Goal: Find specific page/section: Find specific page/section

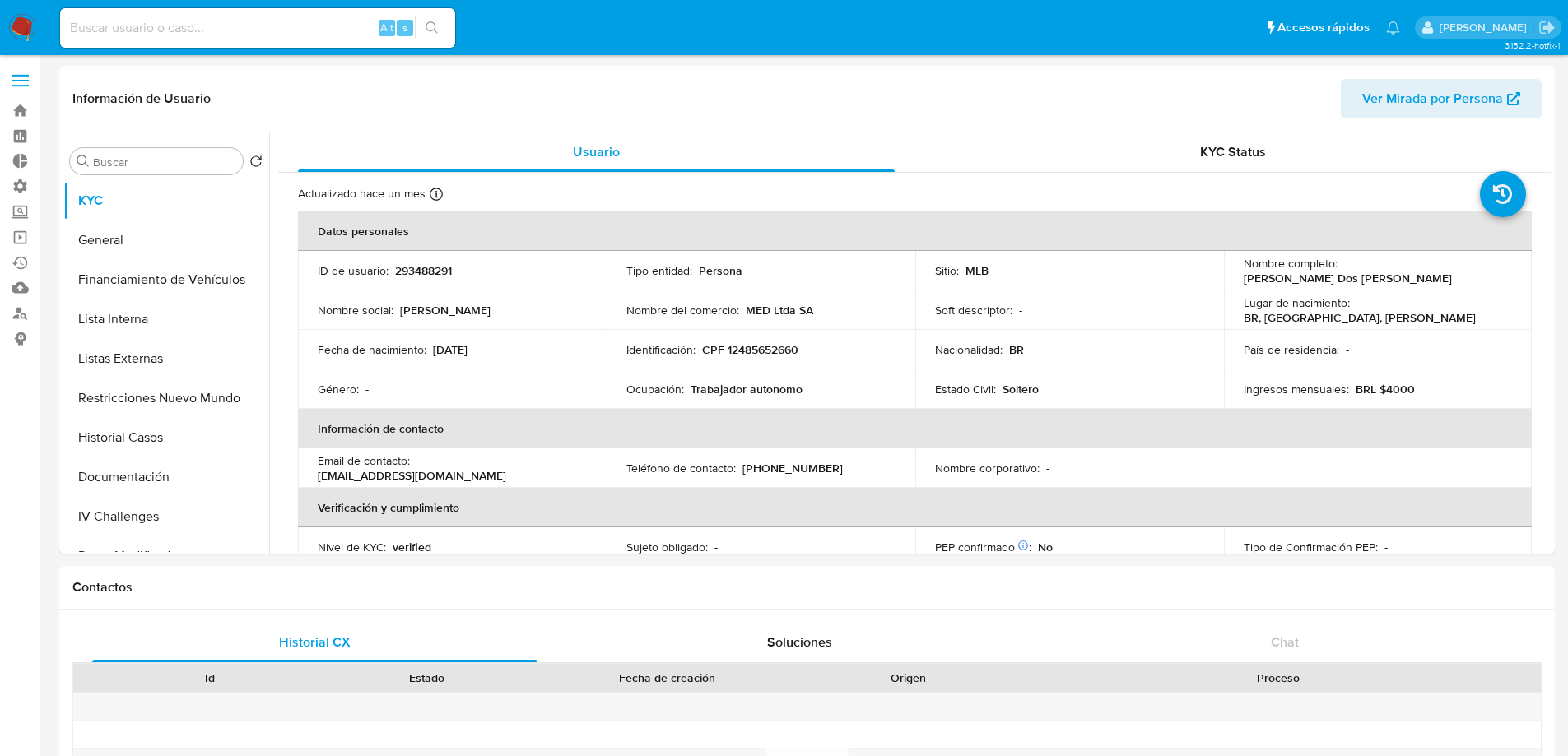
select select "10"
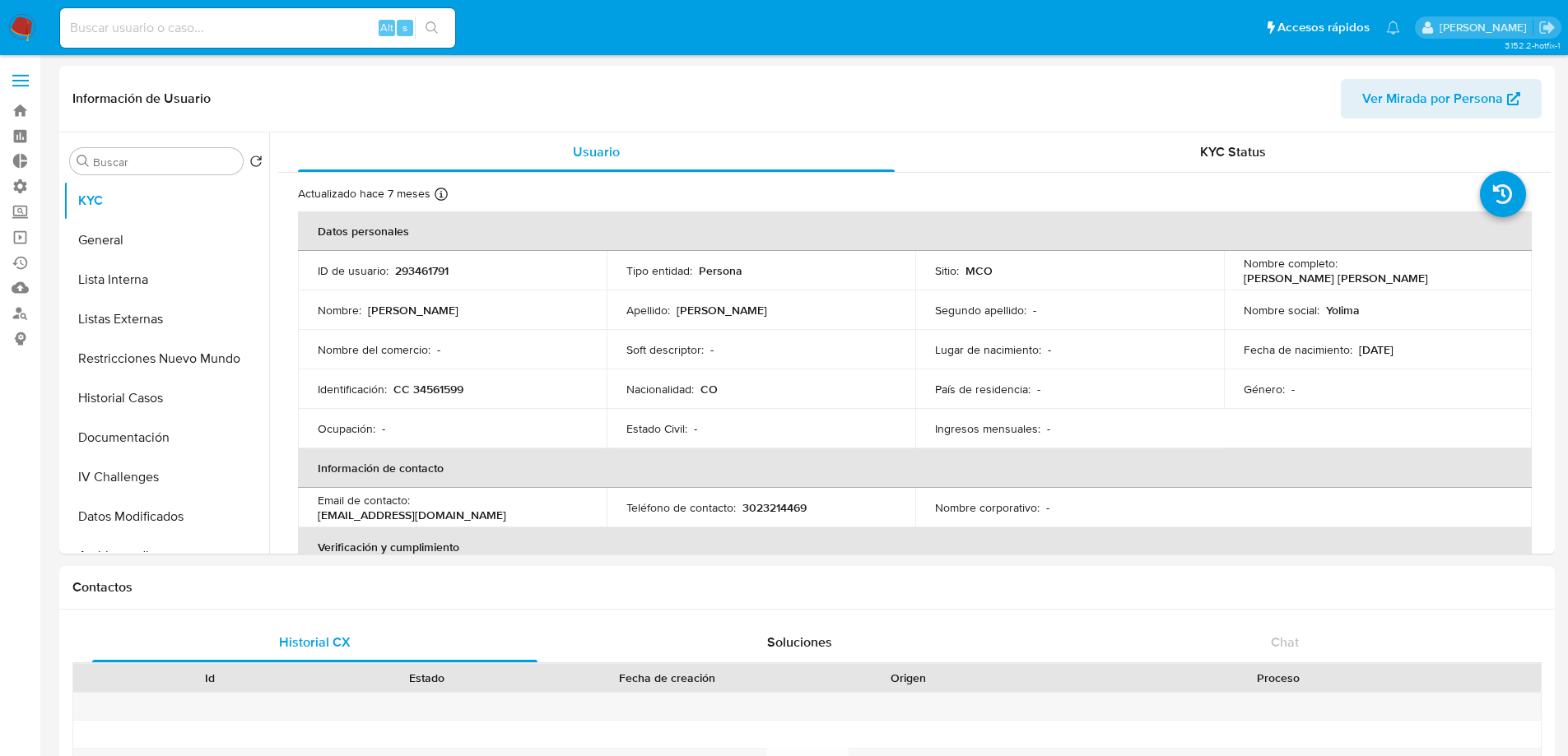
select select "10"
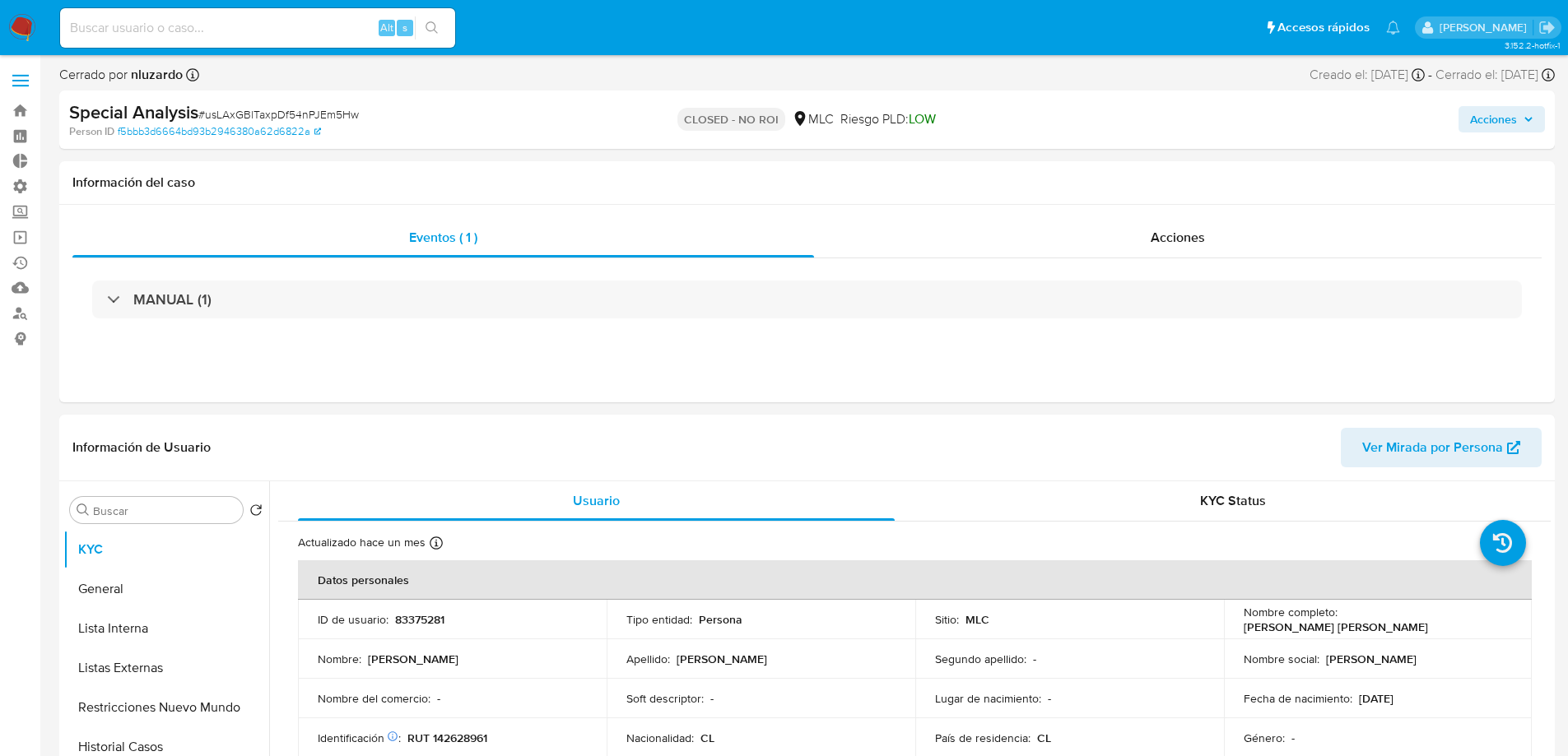
select select "10"
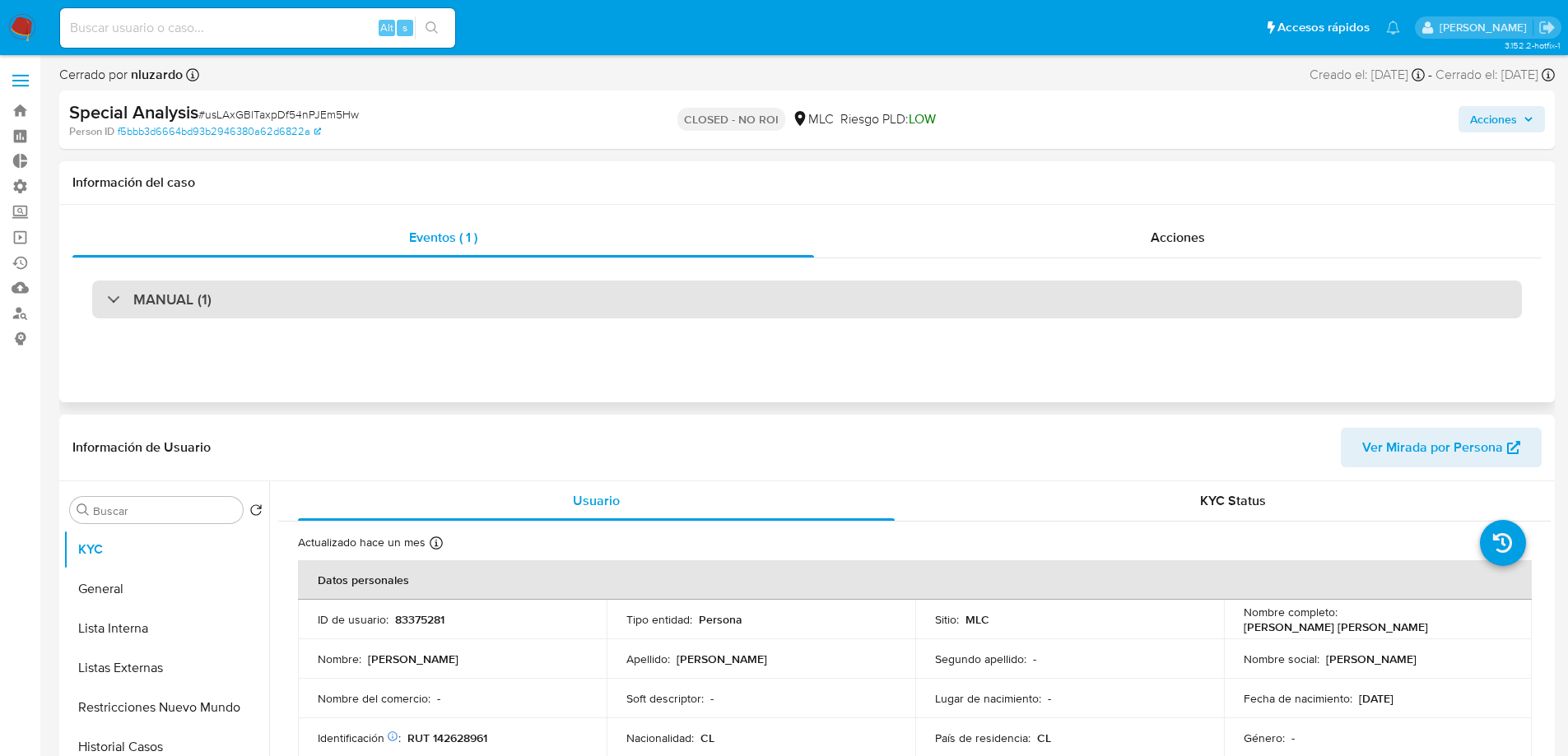
click at [394, 291] on div "MANUAL (1)" at bounding box center [806, 299] width 1429 height 38
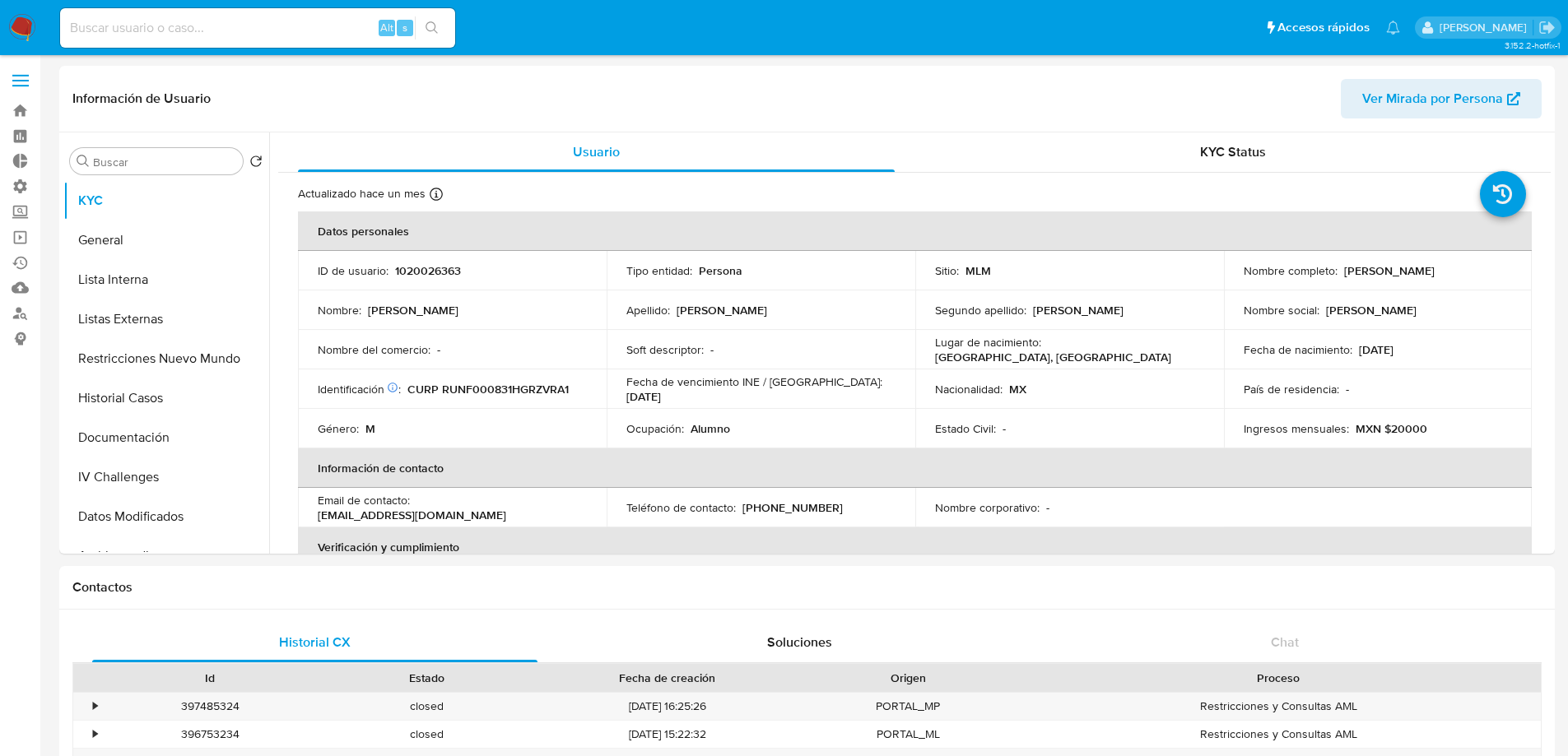
select select "10"
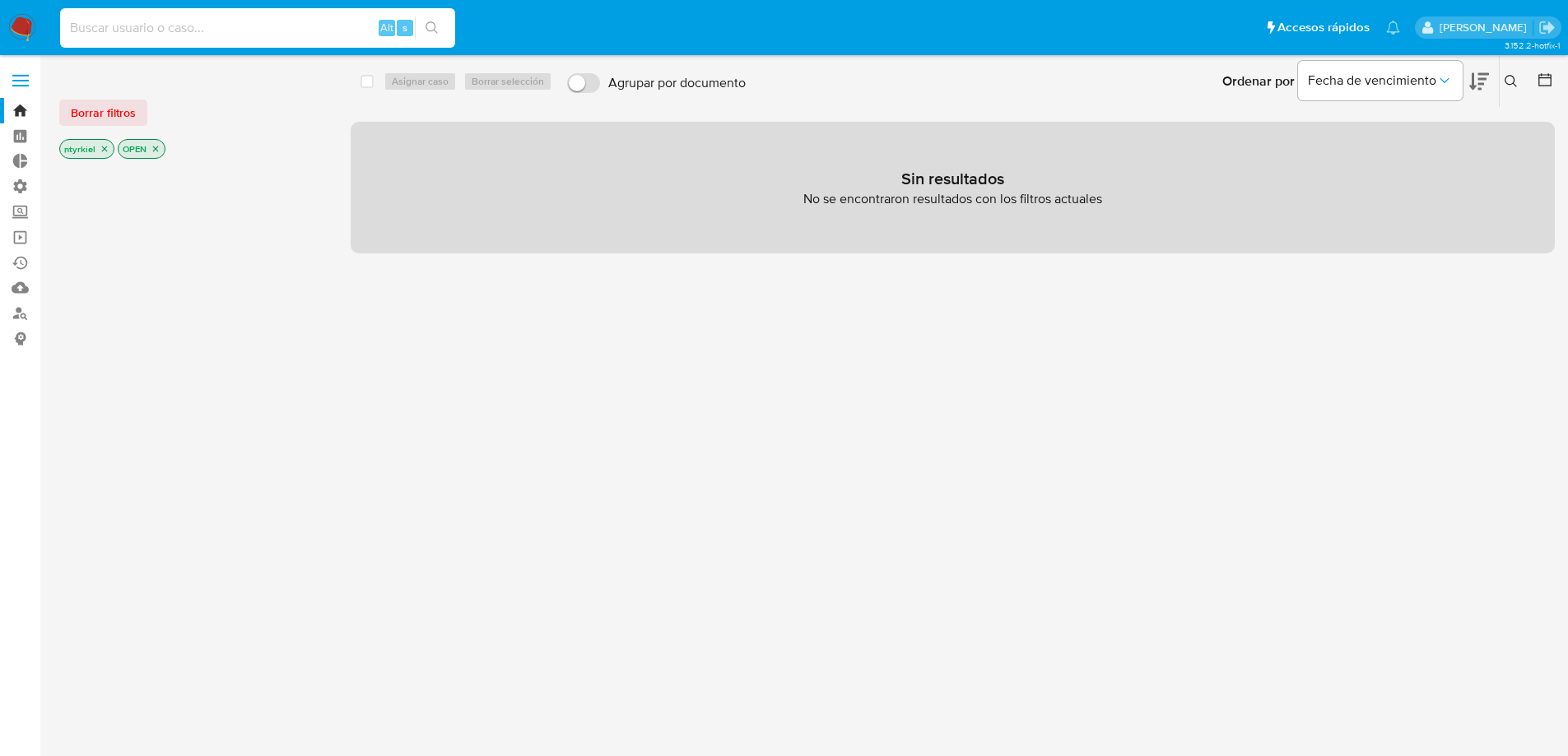
click at [289, 20] on input at bounding box center [257, 28] width 395 height 21
paste input "62085303"
type input "62085303"
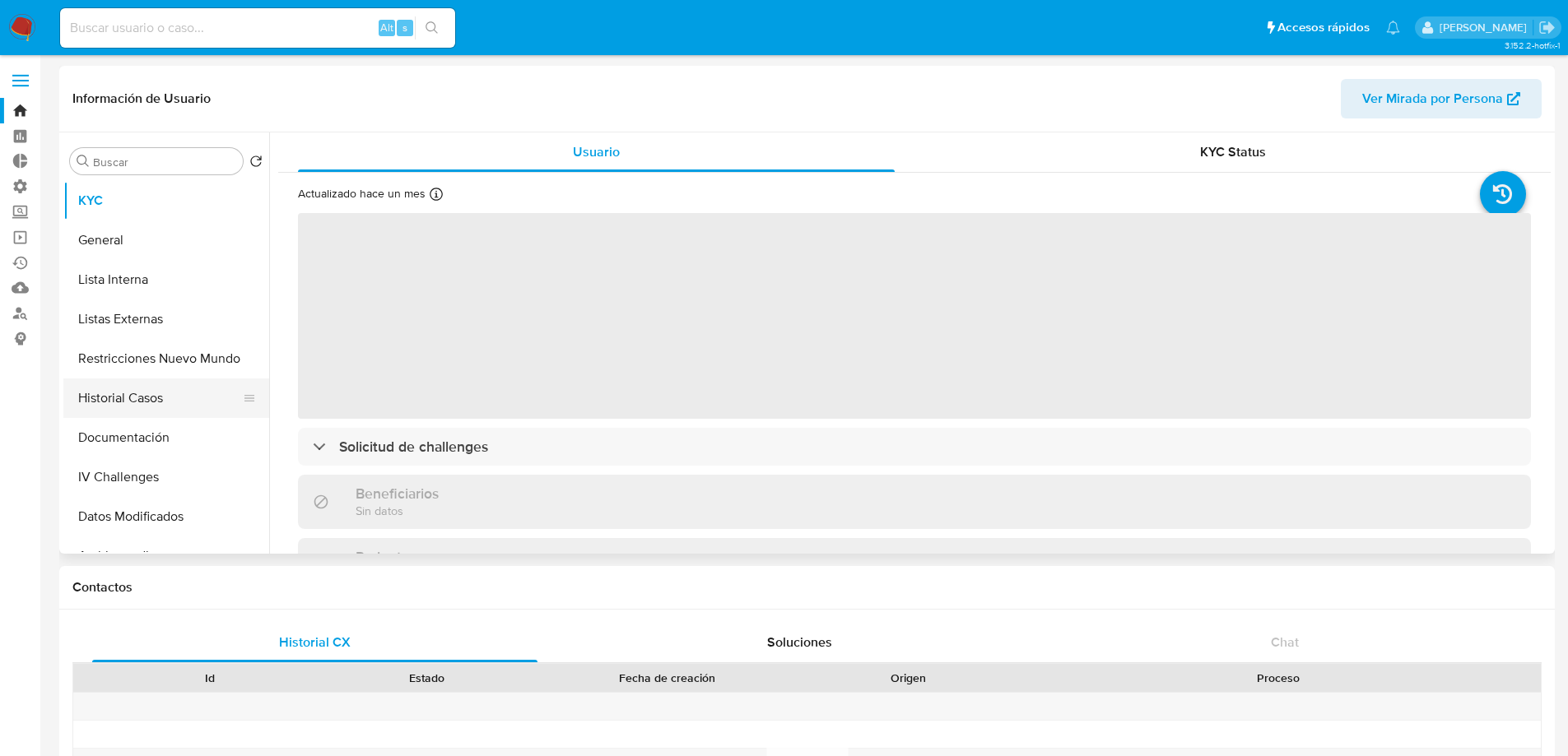
click at [161, 399] on button "Historial Casos" at bounding box center [159, 397] width 193 height 40
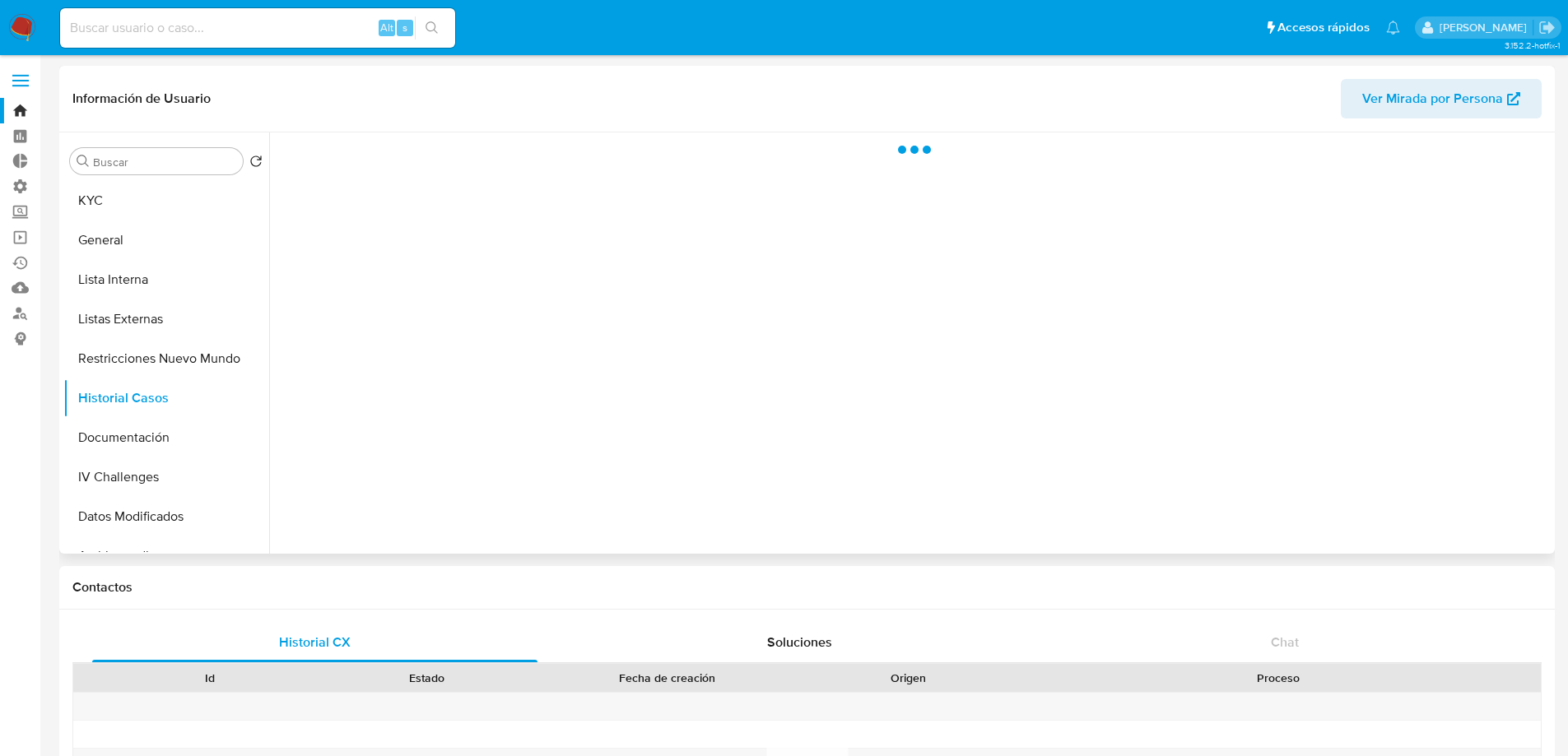
select select "10"
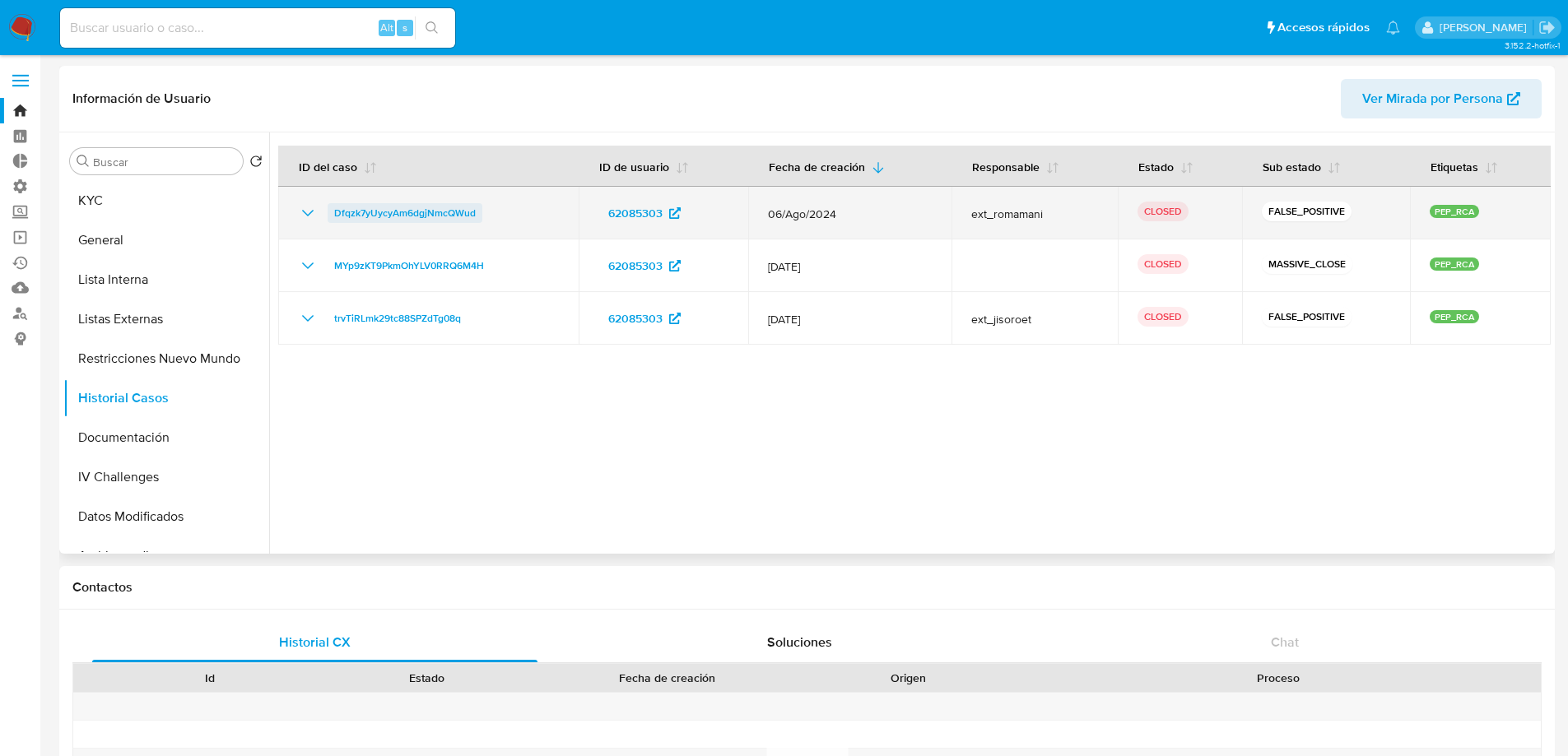
click at [422, 212] on span "Dfqzk7yUycyAm6dgjNmcQWud" at bounding box center [405, 212] width 141 height 19
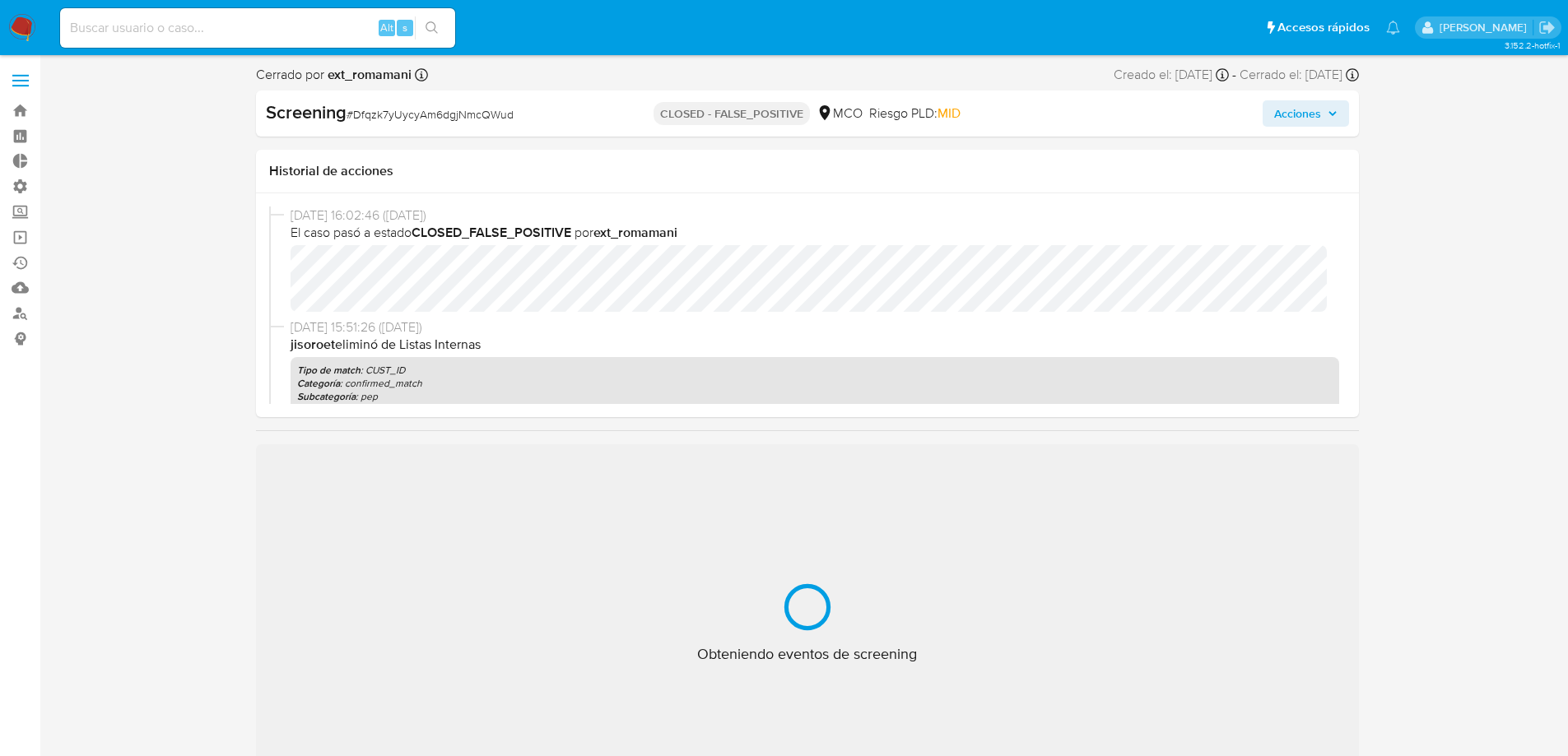
select select "10"
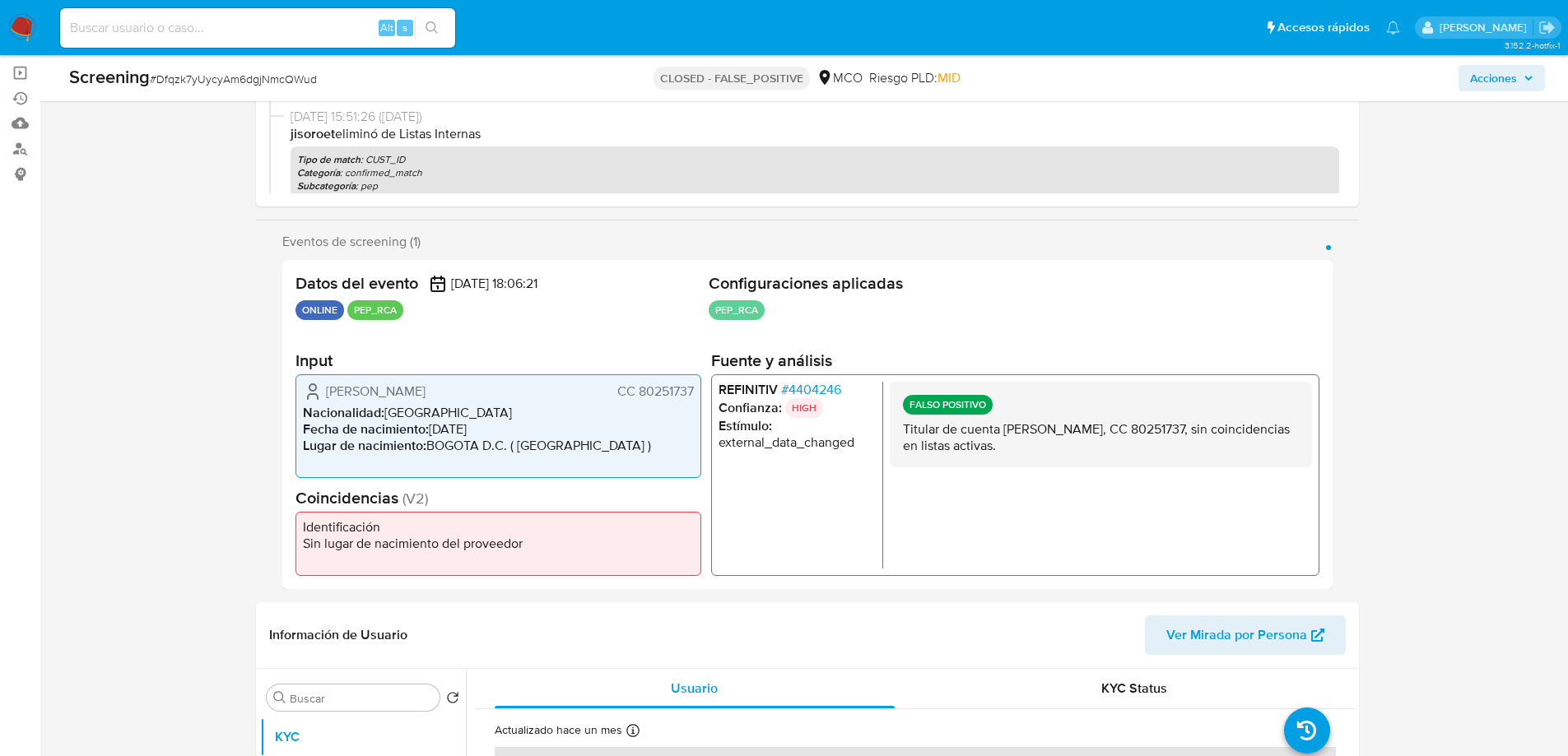
scroll to position [658, 0]
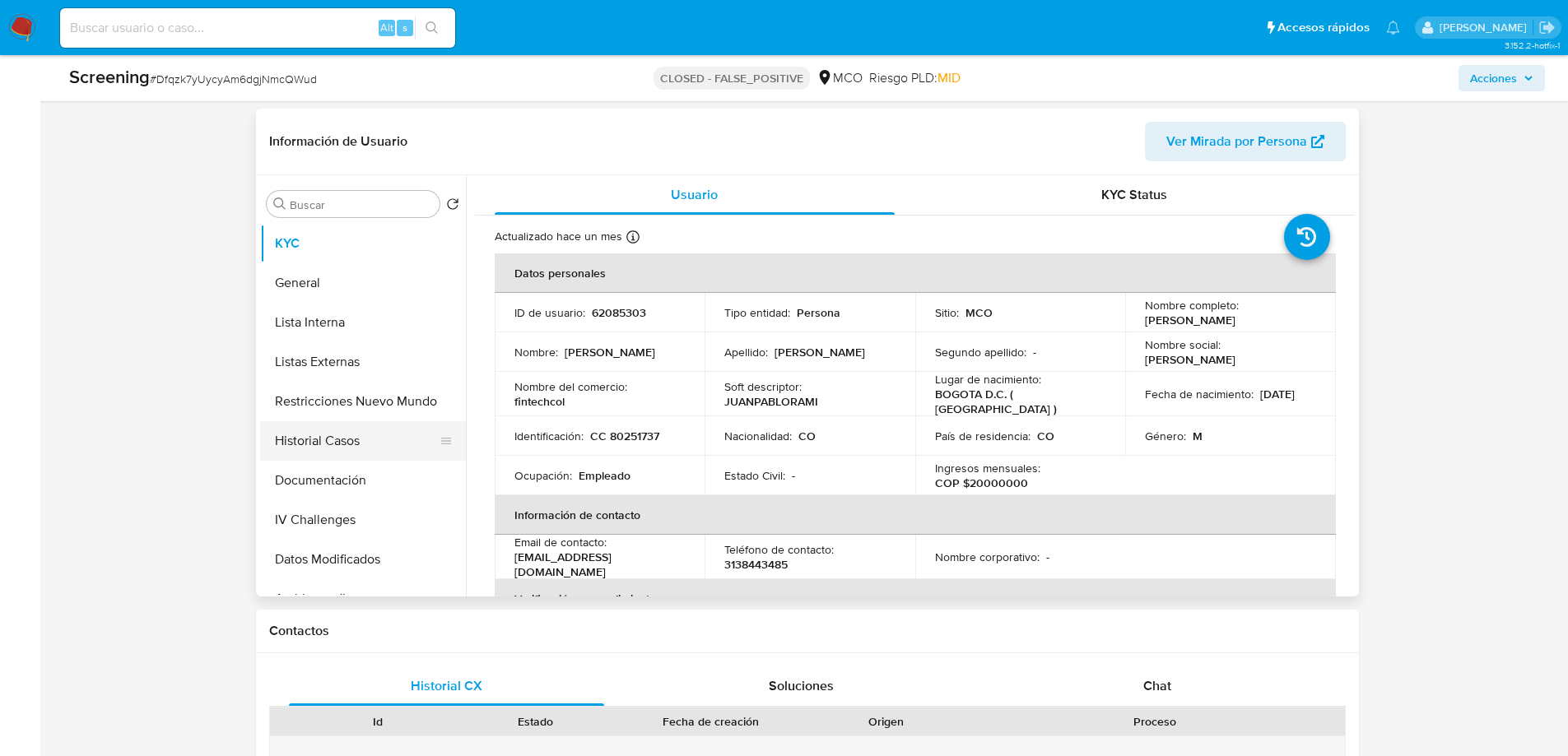
click at [325, 450] on button "Historial Casos" at bounding box center [356, 440] width 193 height 40
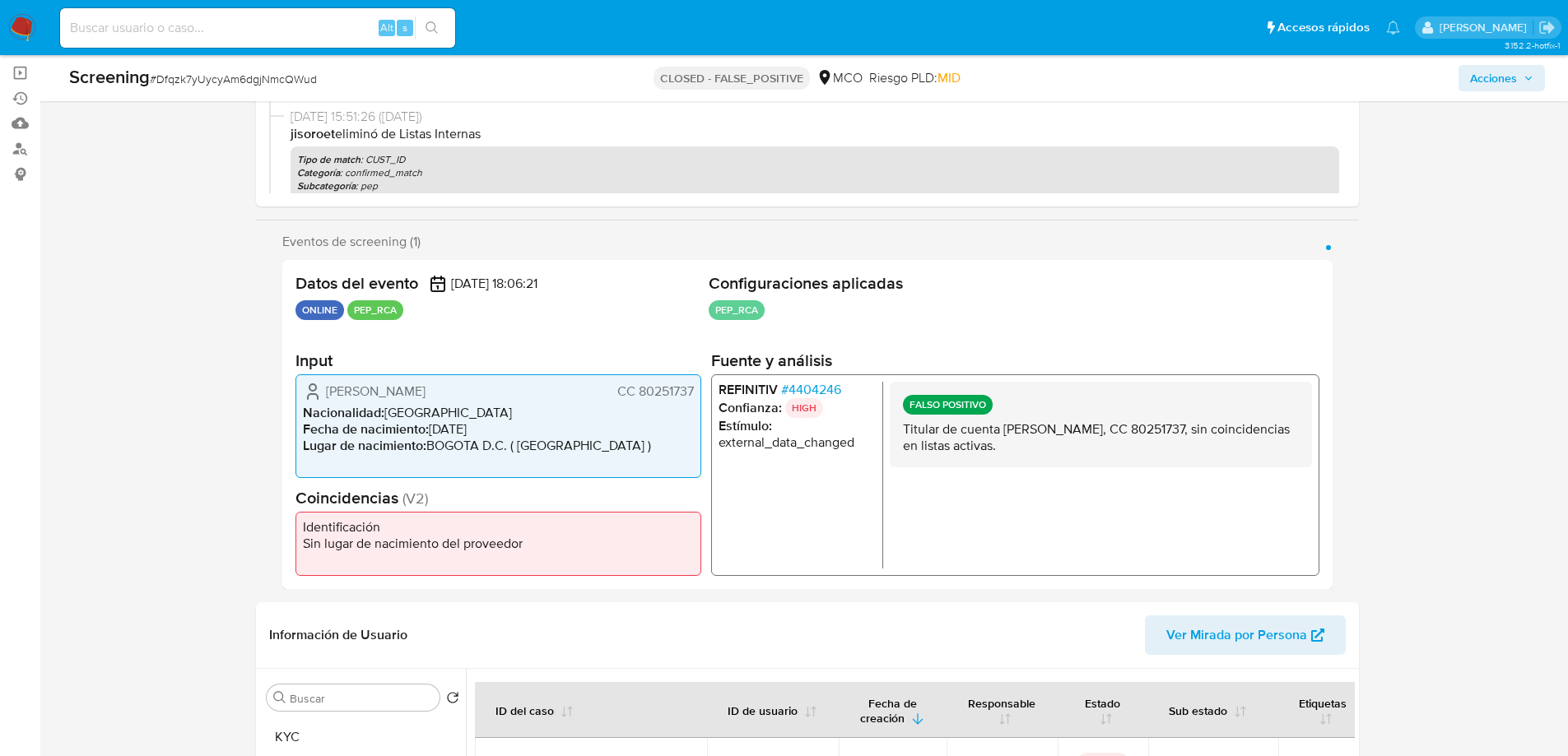
scroll to position [0, 0]
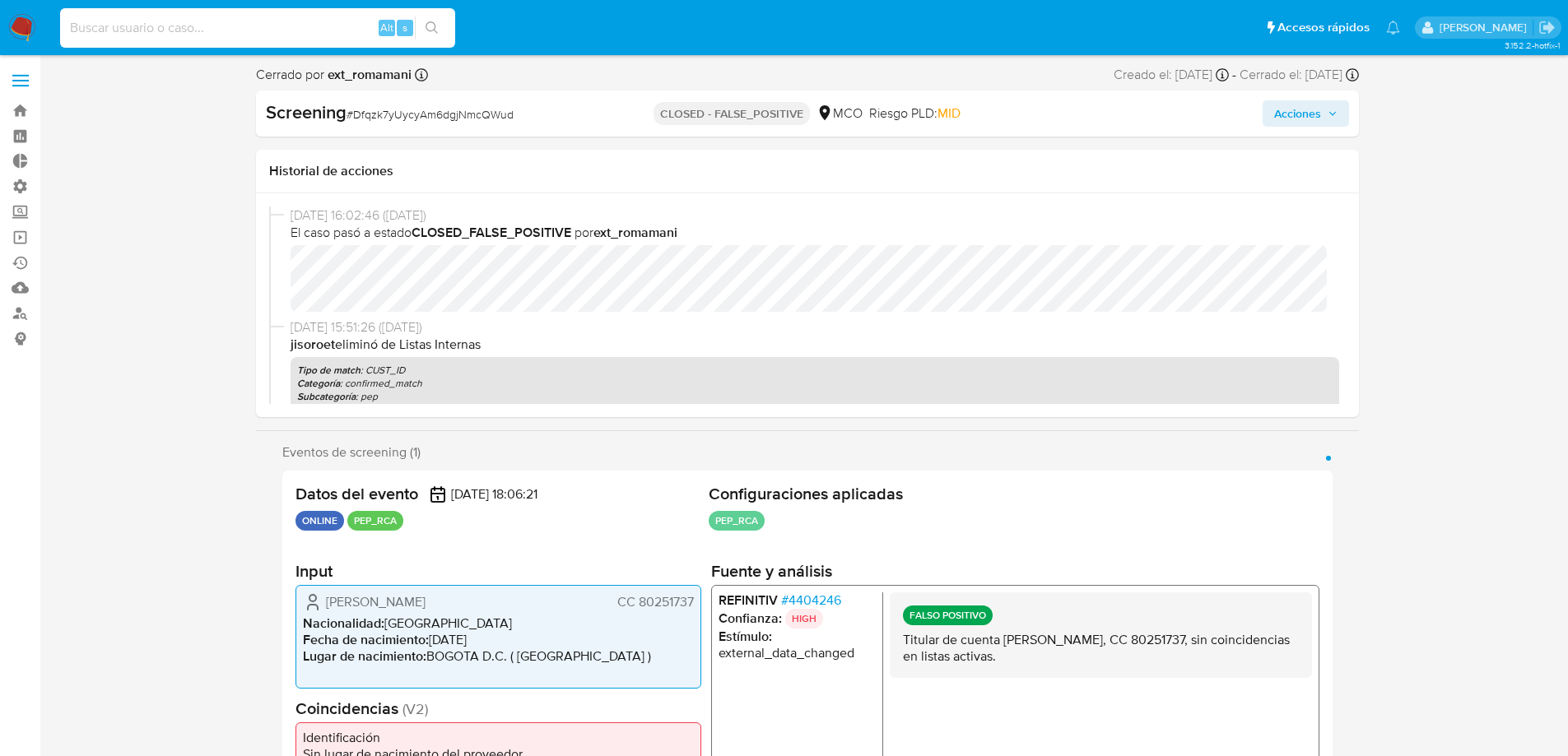
click at [174, 31] on input at bounding box center [257, 28] width 395 height 21
paste input "150919003"
type input "150919003"
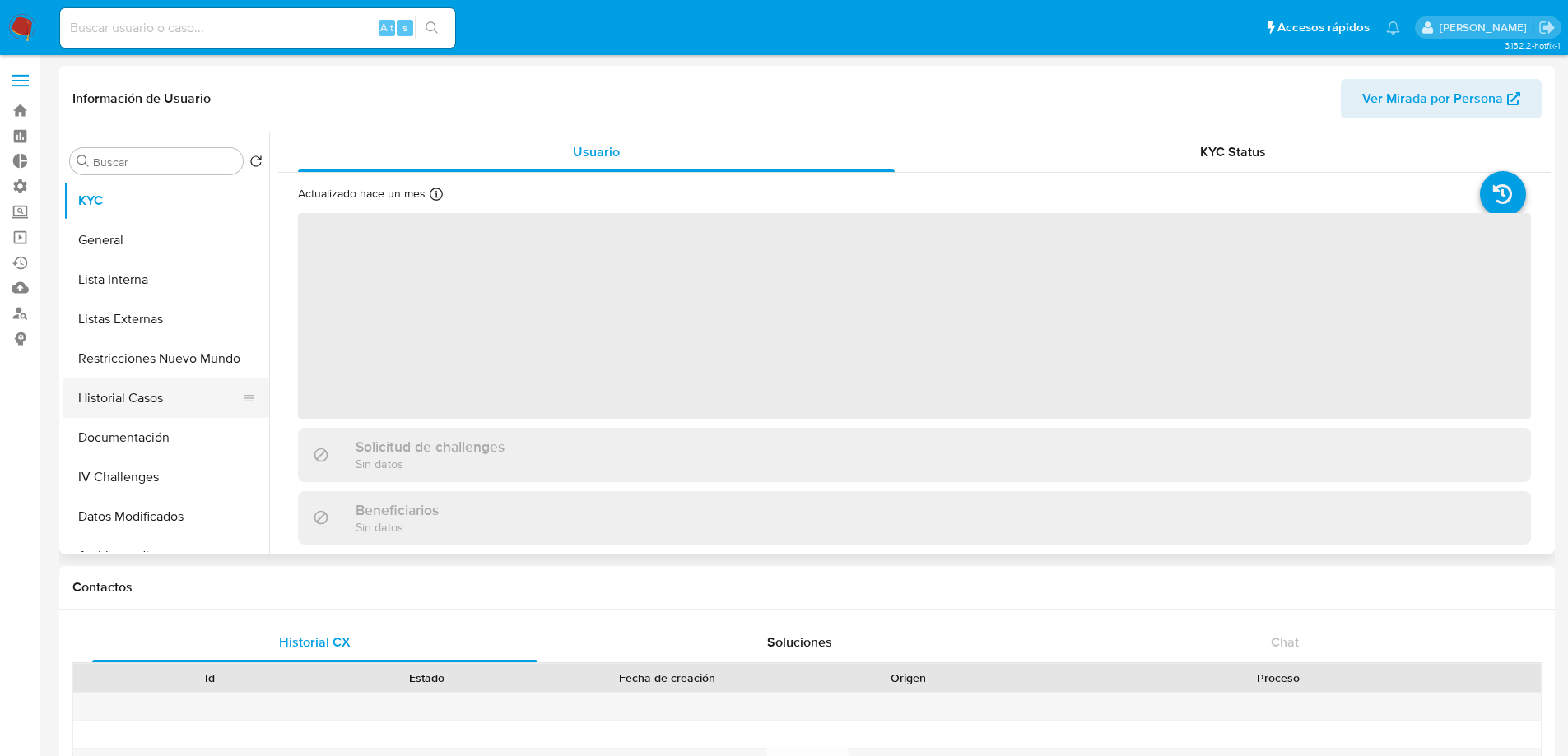
select select "10"
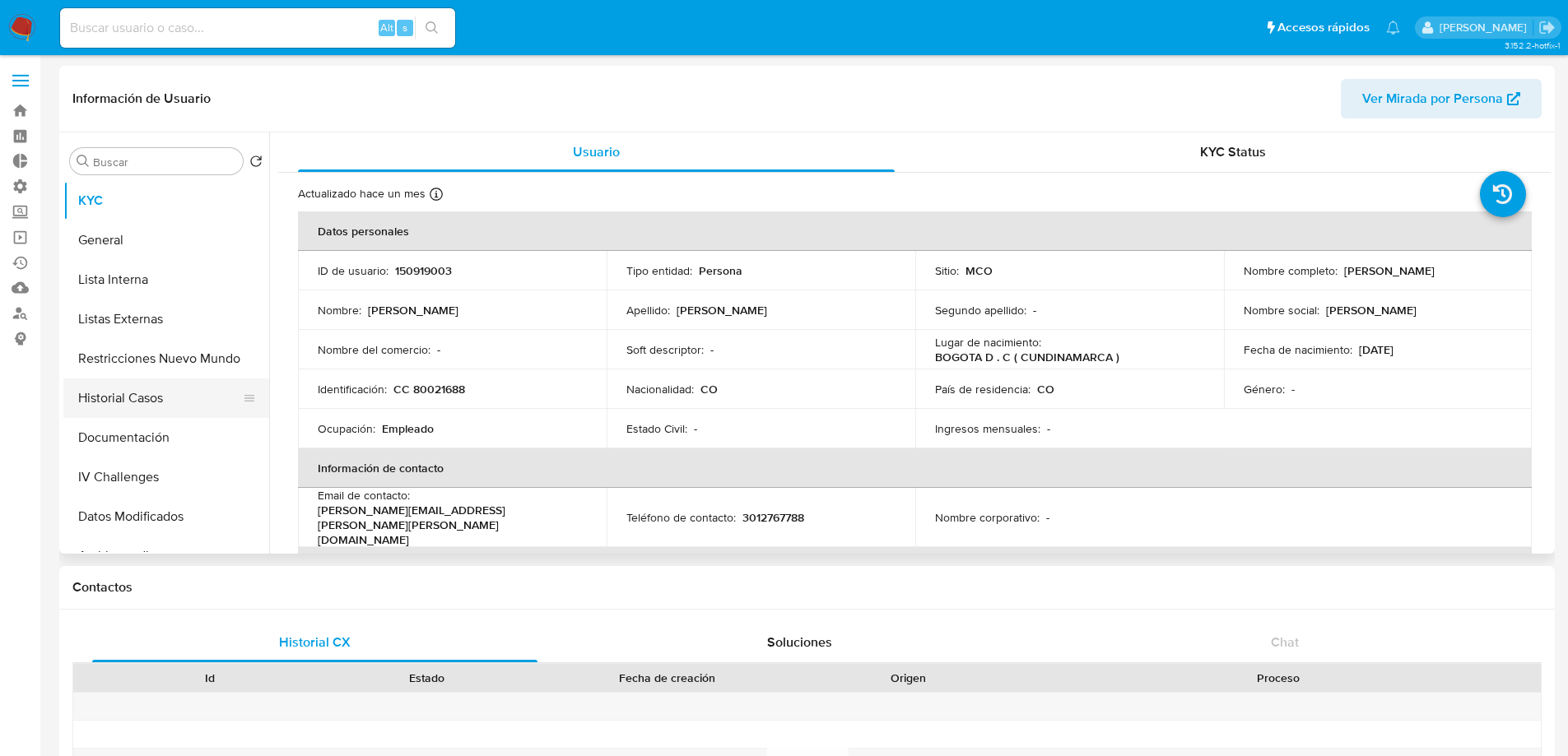
click at [149, 385] on button "Historial Casos" at bounding box center [159, 397] width 193 height 40
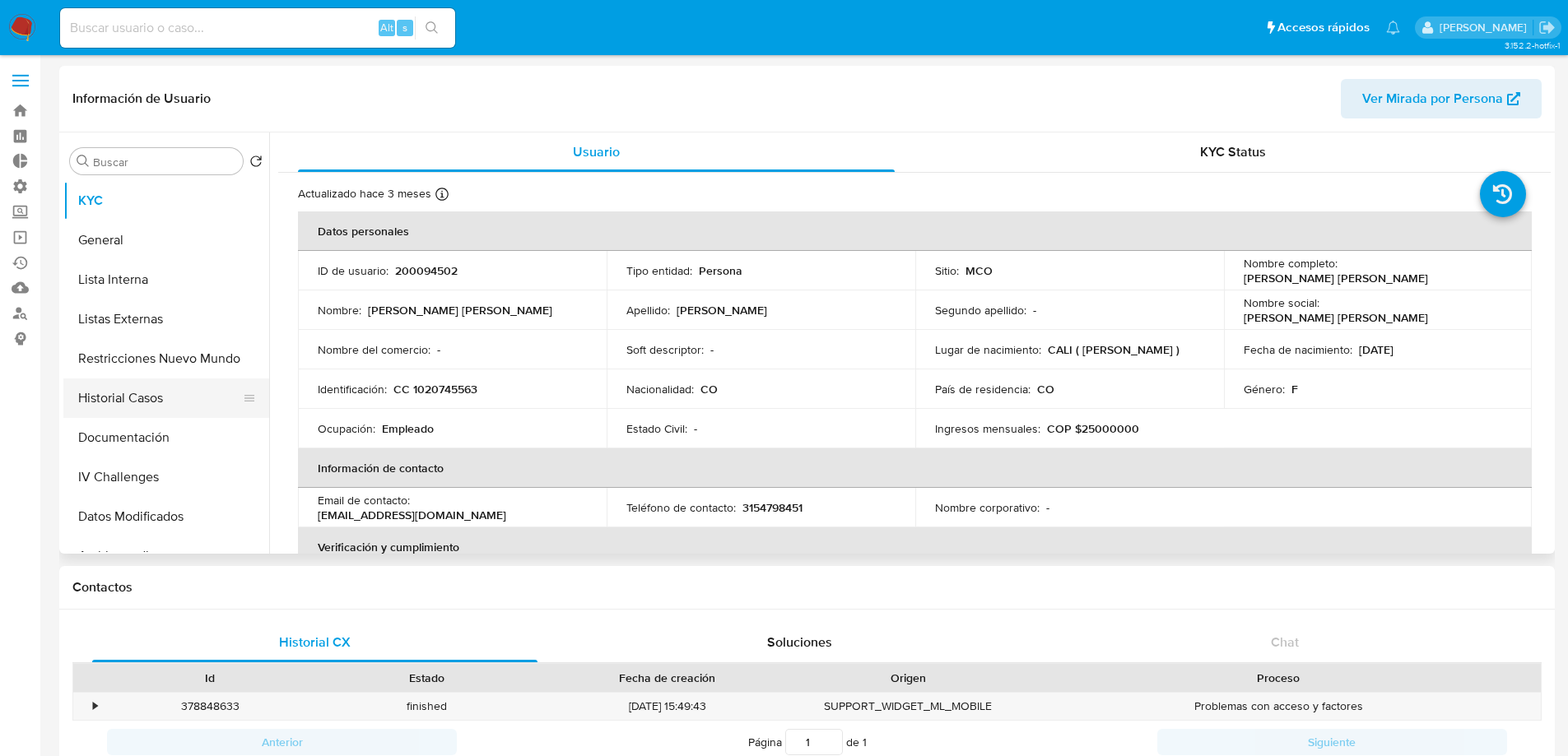
select select "10"
click at [135, 406] on button "Historial Casos" at bounding box center [159, 397] width 193 height 40
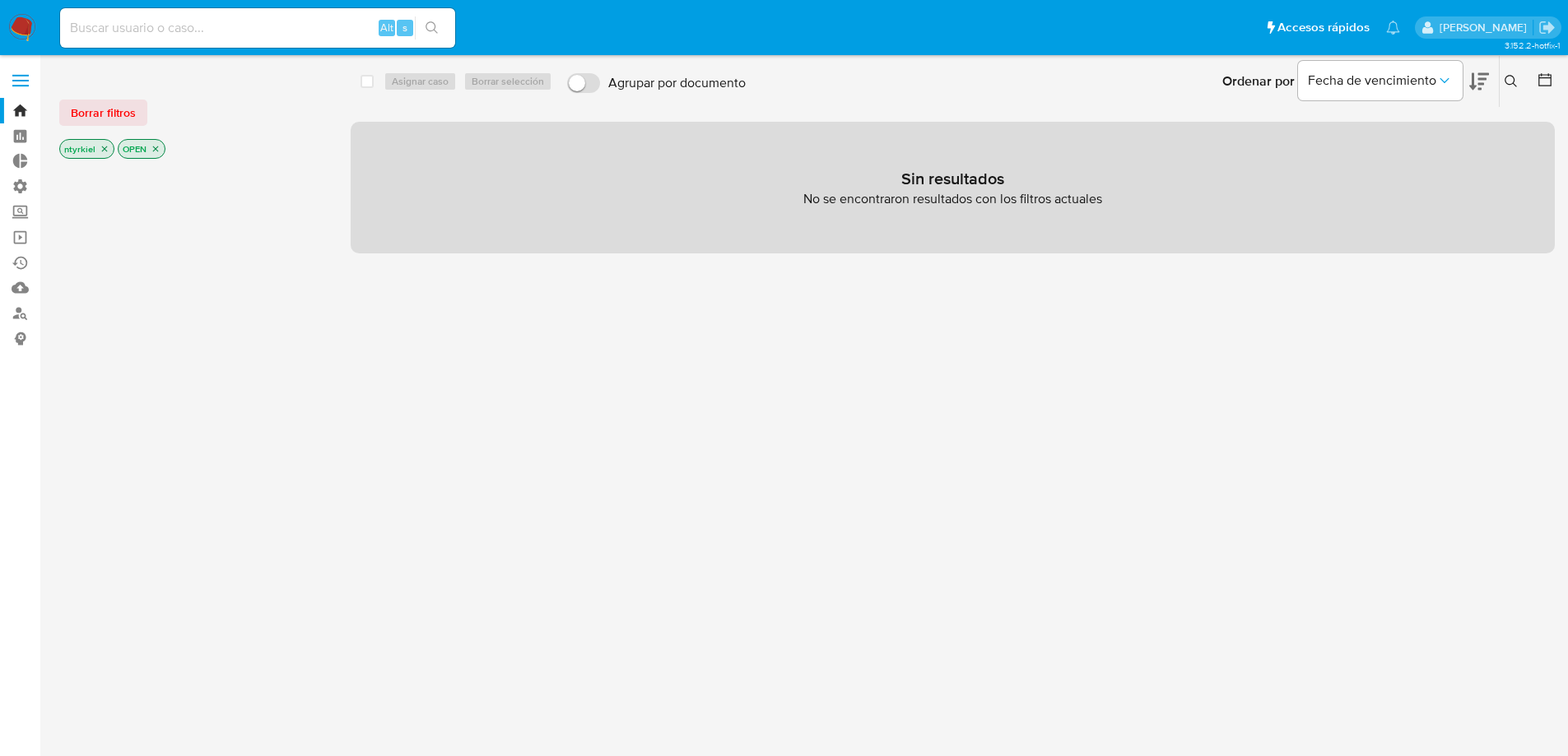
click at [173, 29] on input at bounding box center [257, 28] width 395 height 21
paste input "FWiO5SY2GOPW8a1mIoIRjzQF"
type input "FWiO5SY2GOPW8a1mIoIRjzQF"
click at [207, 26] on input at bounding box center [257, 28] width 395 height 21
paste input "181778105"
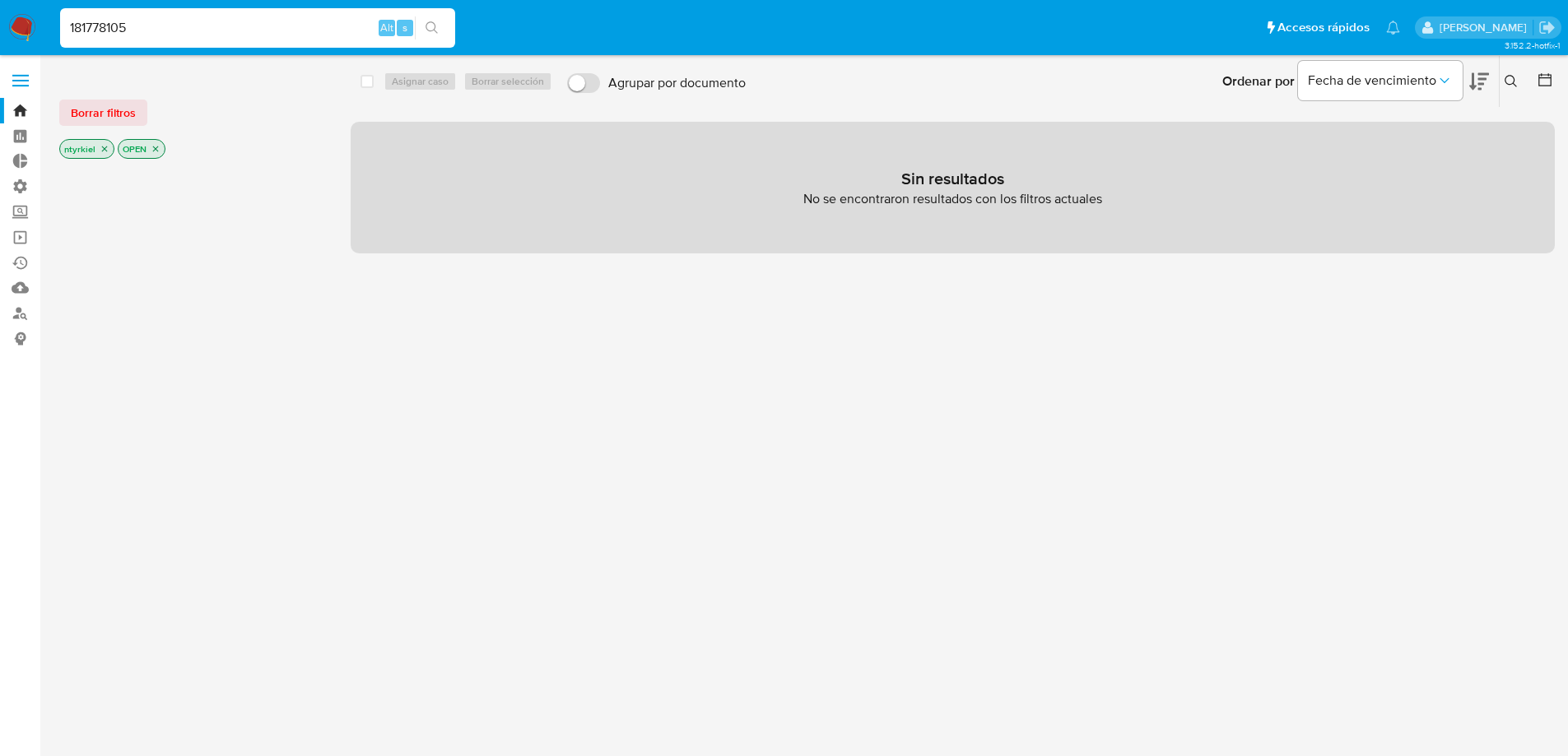
type input "181778105"
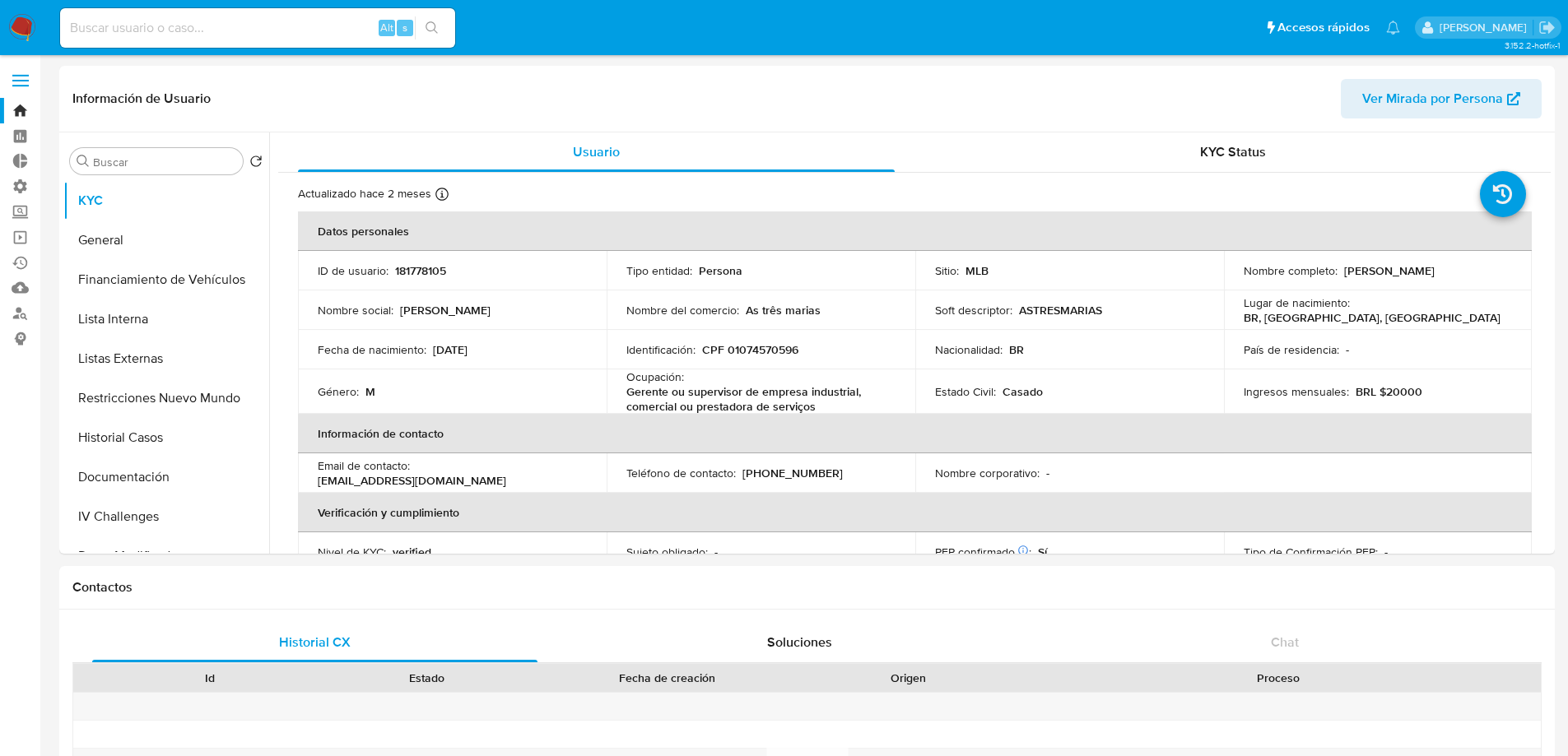
select select "10"
click at [156, 436] on button "Historial Casos" at bounding box center [159, 437] width 193 height 40
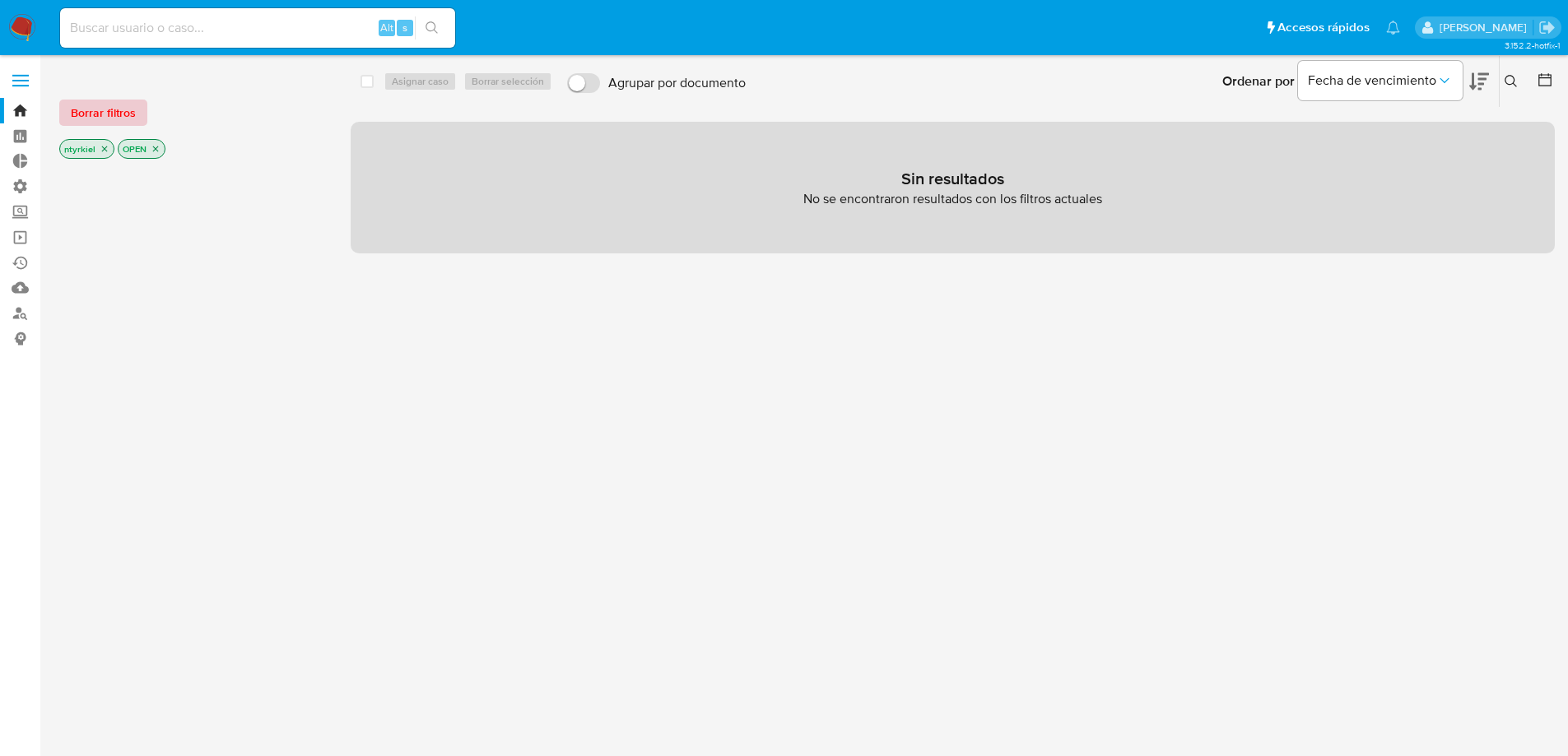
click at [105, 108] on span "Borrar filtros" at bounding box center [103, 112] width 65 height 23
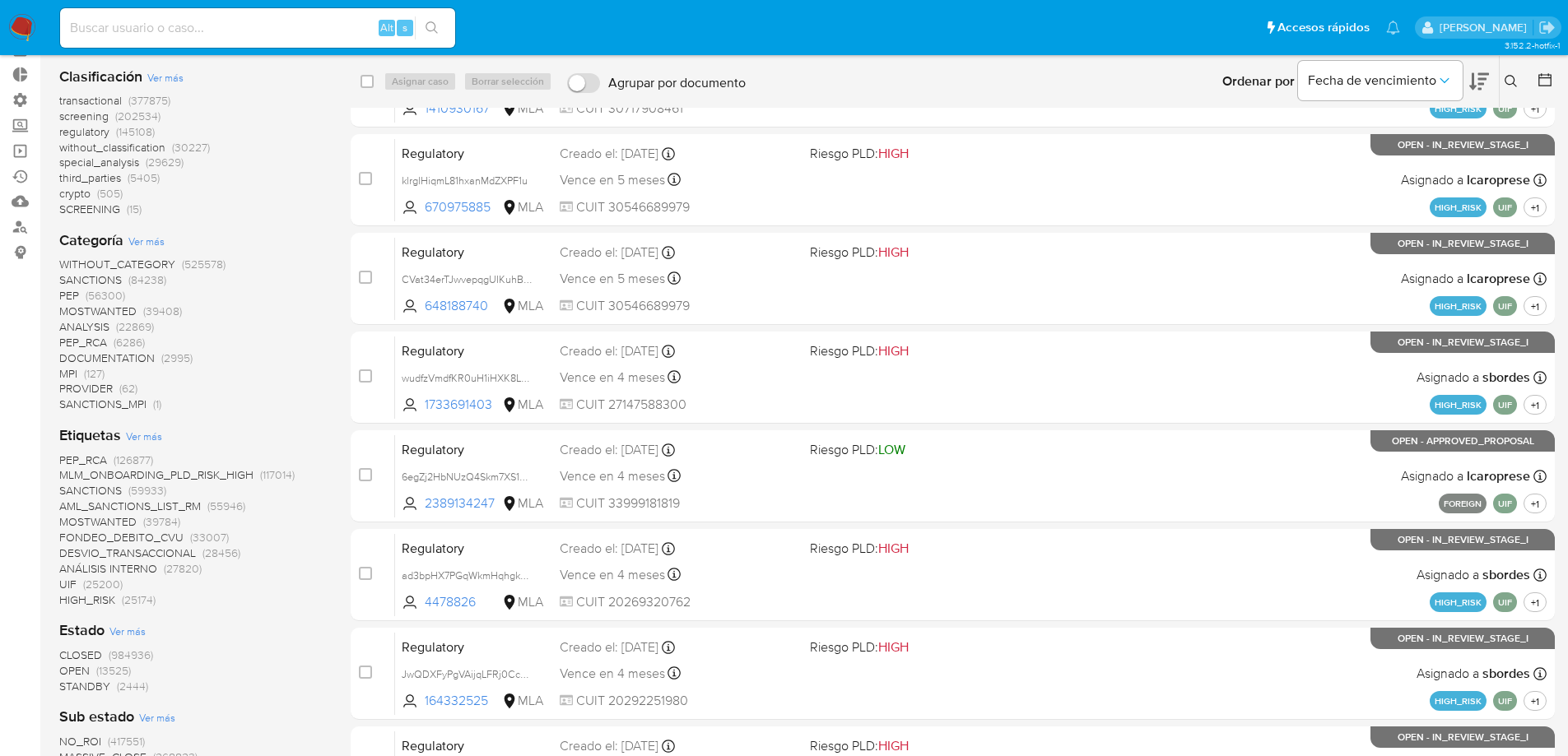
scroll to position [164, 0]
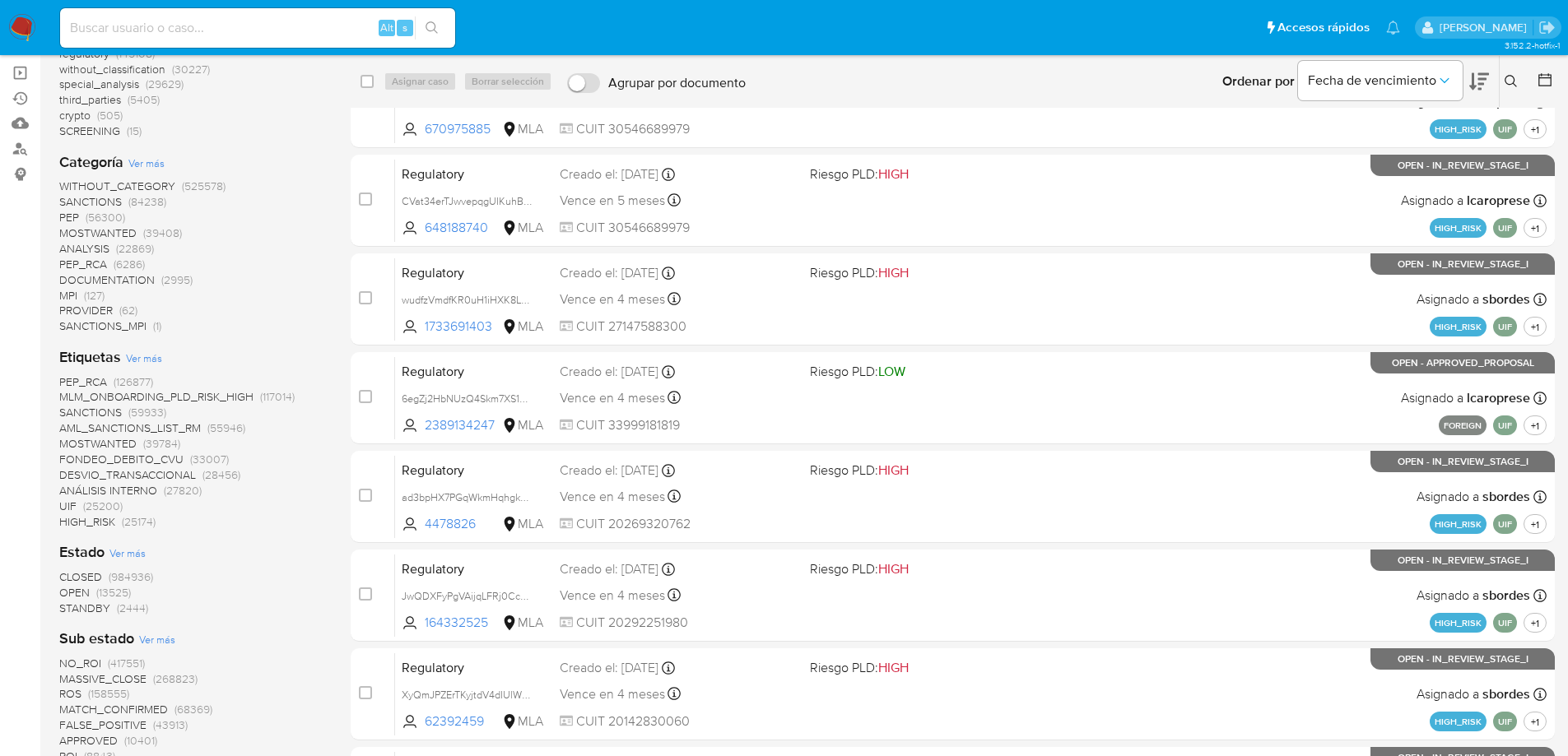
click at [90, 571] on span "CLOSED" at bounding box center [80, 577] width 43 height 17
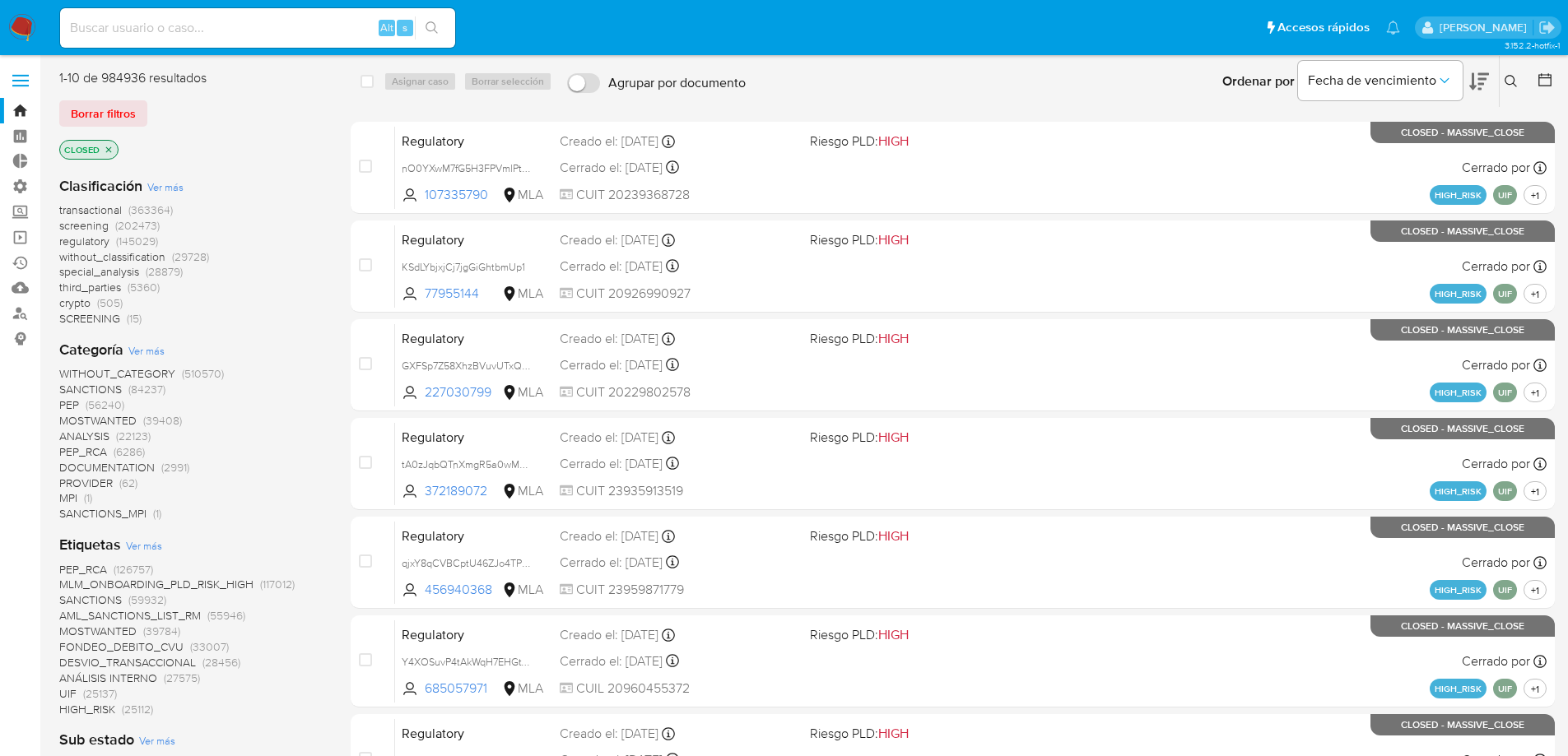
click at [96, 226] on span "screening" at bounding box center [83, 226] width 50 height 17
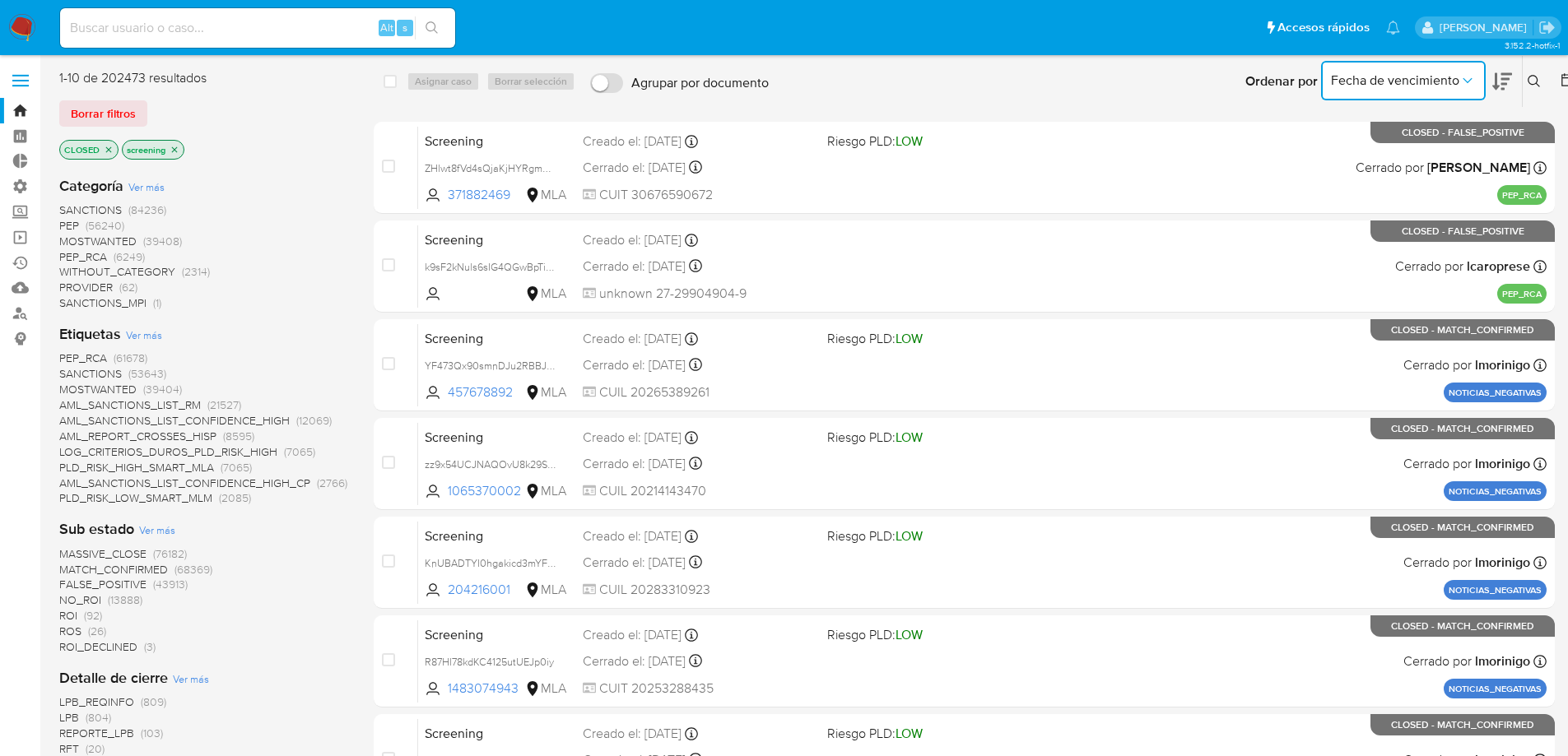
click at [1475, 82] on icon "Ordenar por" at bounding box center [1468, 81] width 17 height 17
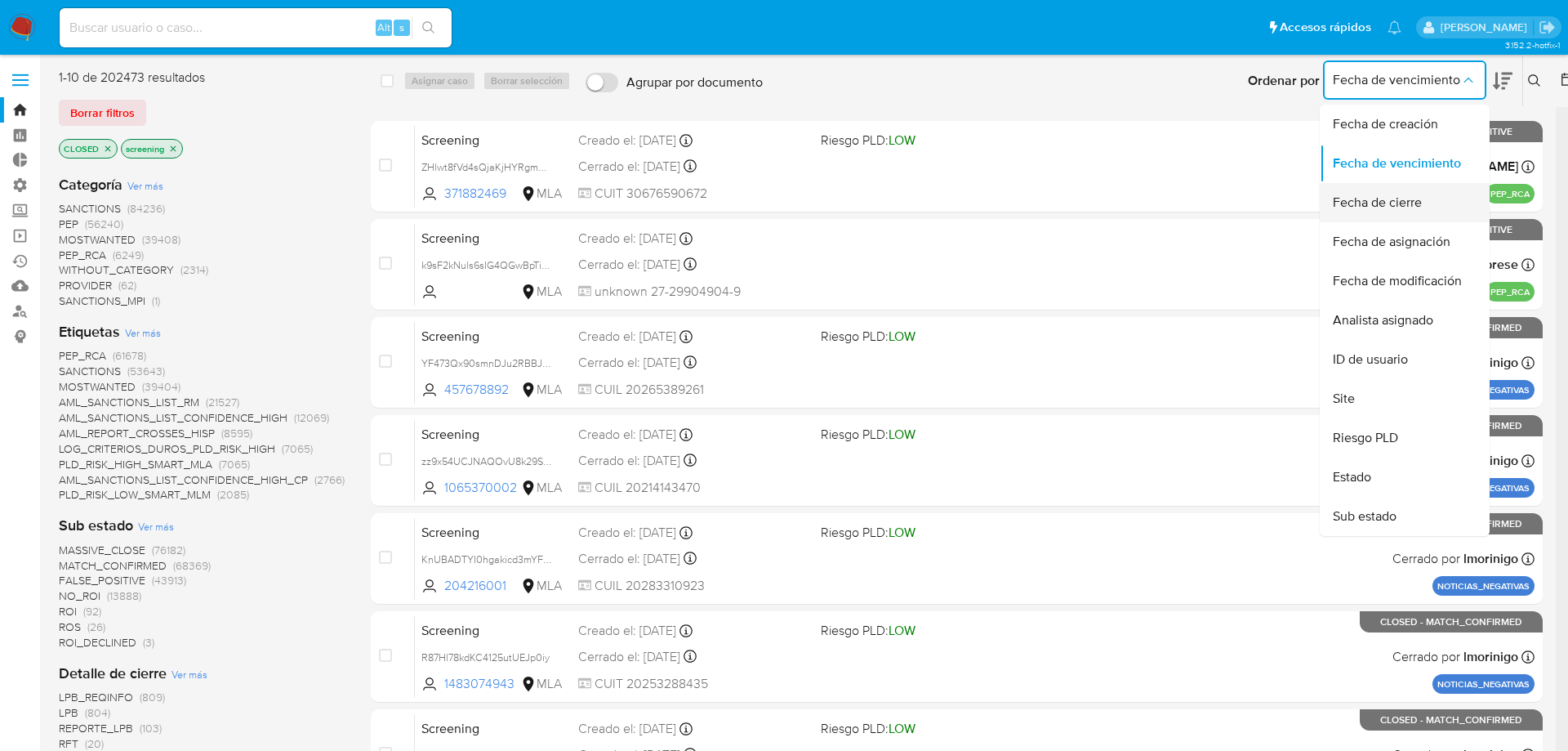
click at [1402, 189] on div "Fecha de cierre" at bounding box center [1400, 202] width 134 height 39
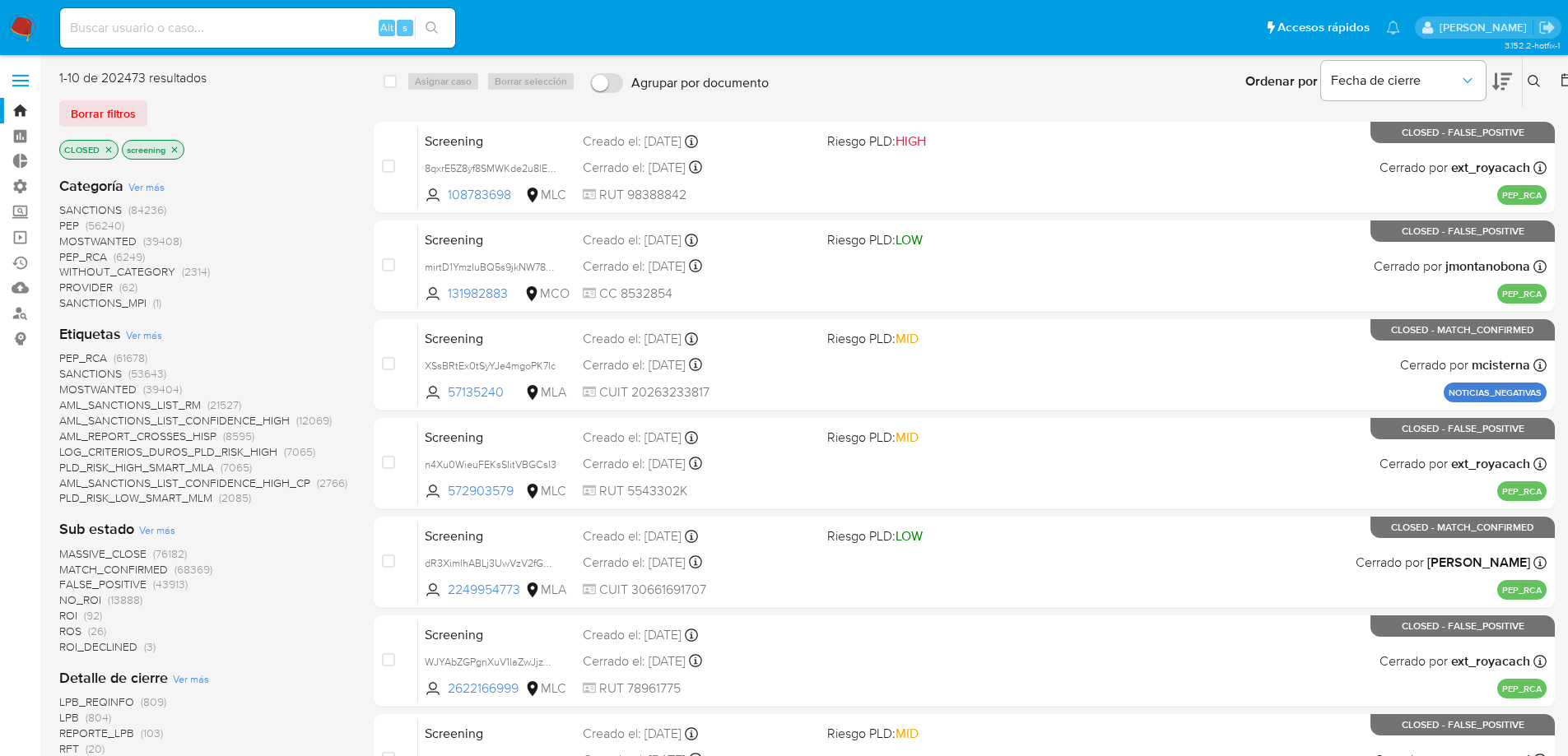
click at [1565, 77] on icon at bounding box center [1568, 80] width 13 height 13
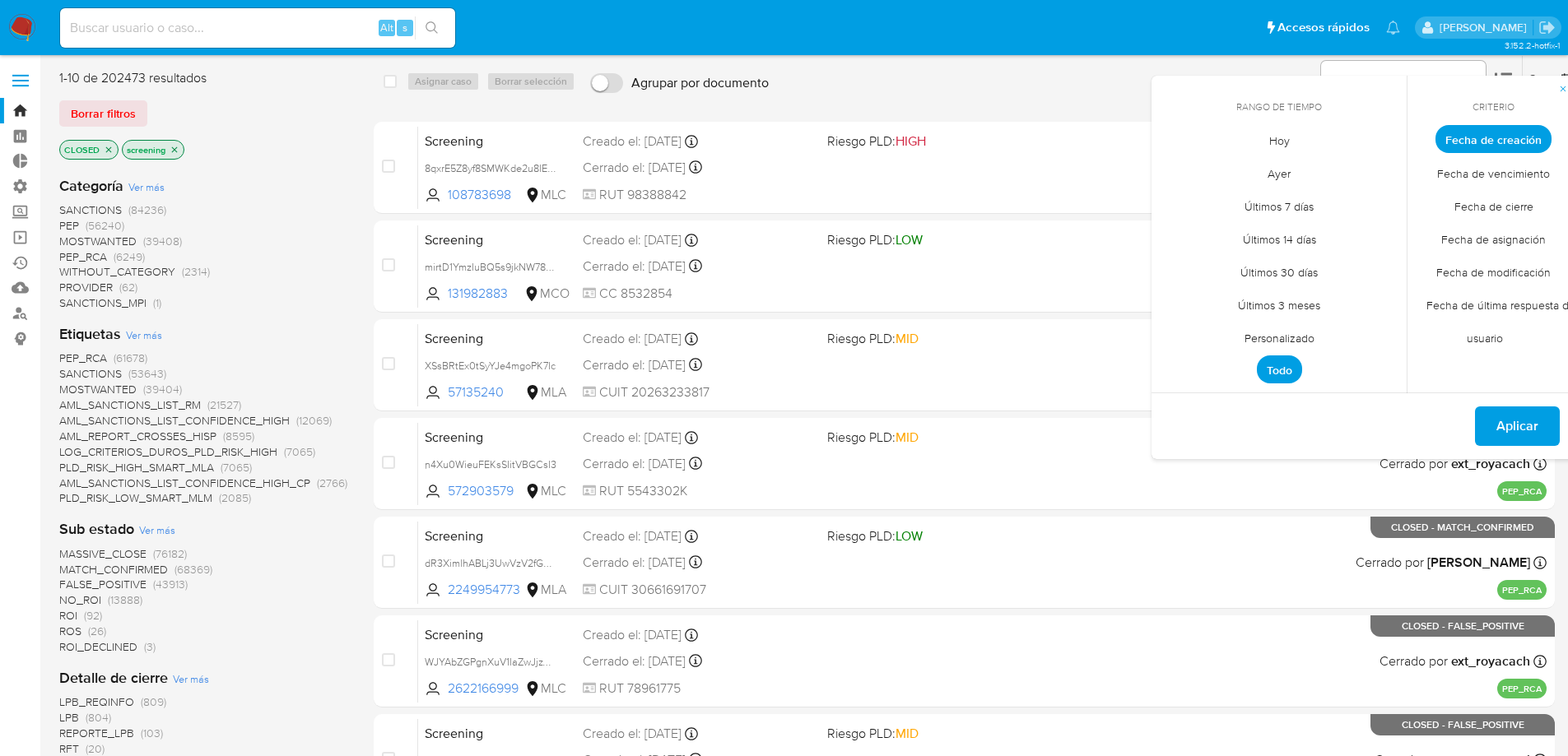
click at [1277, 343] on span "Personalizado" at bounding box center [1279, 338] width 104 height 34
click at [1242, 262] on button "6" at bounding box center [1245, 263] width 26 height 26
click at [1281, 258] on button "7" at bounding box center [1278, 263] width 26 height 26
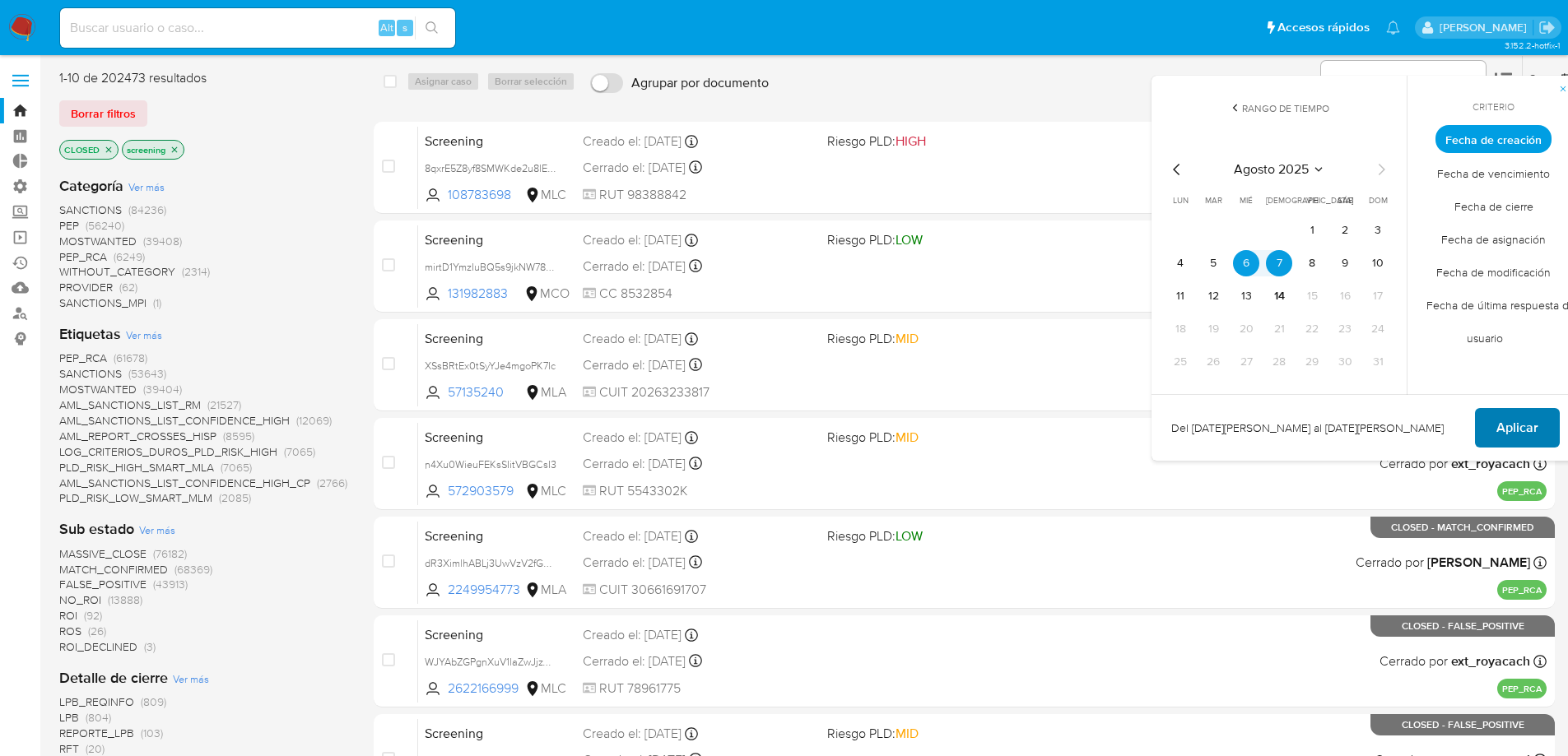
click at [1511, 428] on span "Aplicar" at bounding box center [1517, 428] width 42 height 36
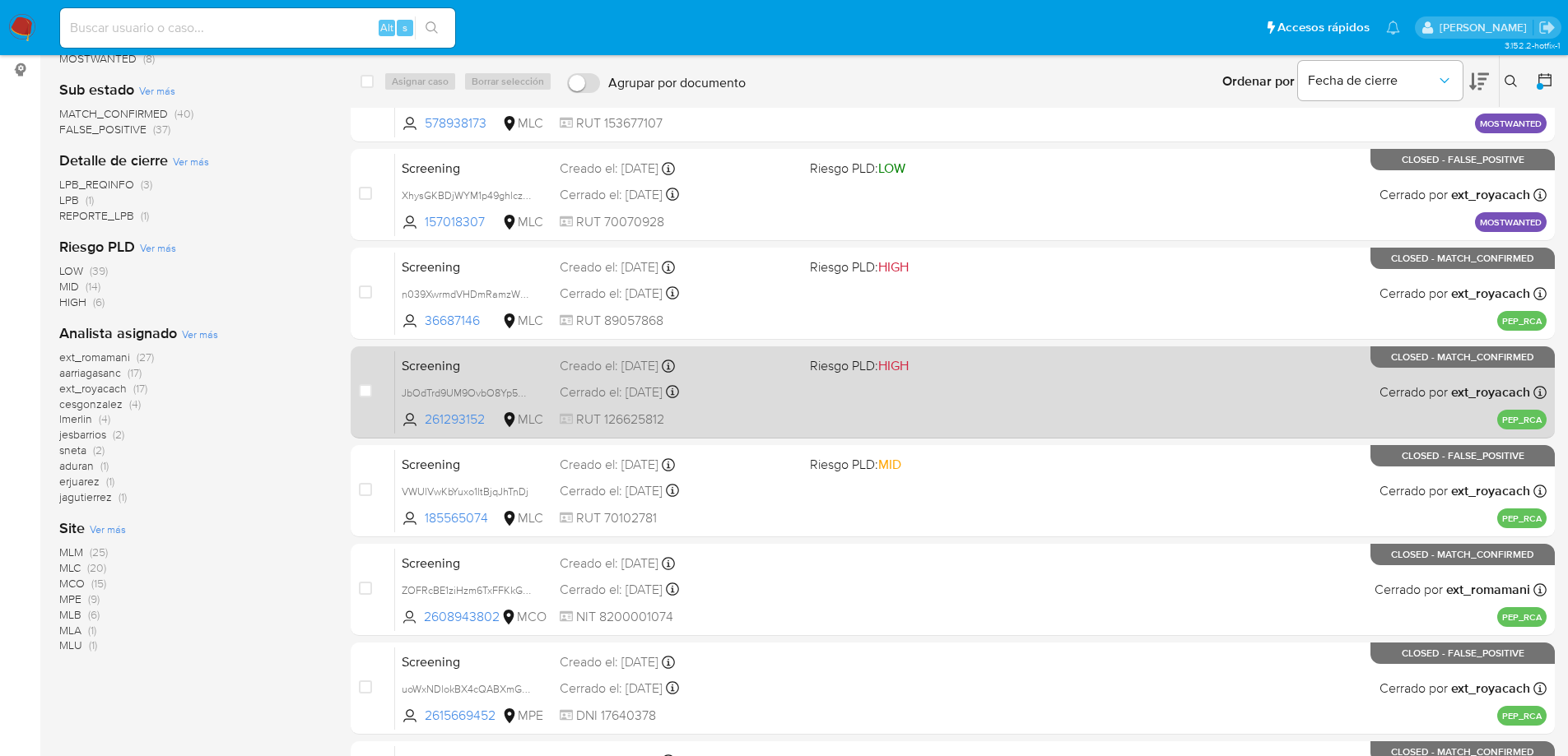
scroll to position [416, 0]
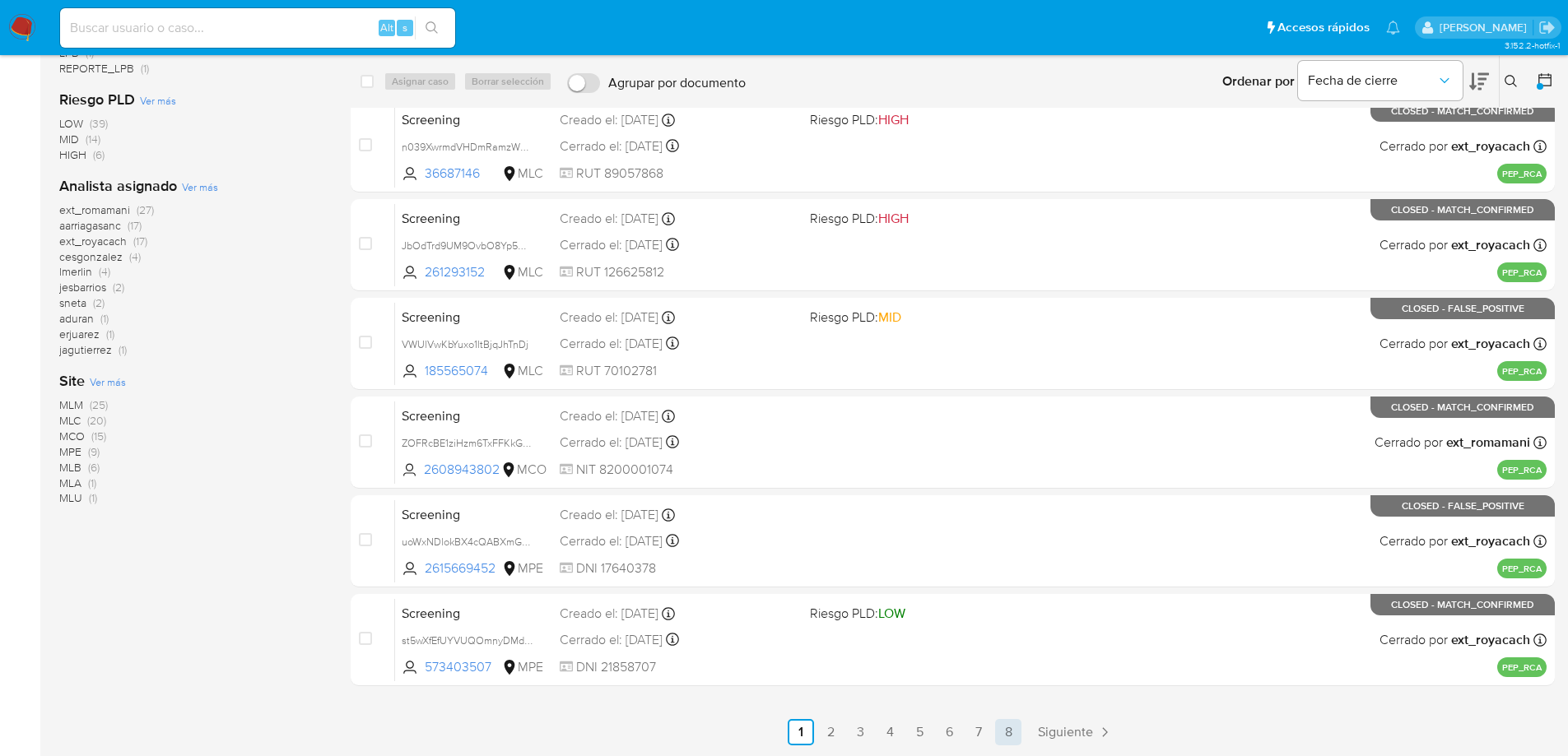
click at [1012, 732] on link "8" at bounding box center [1007, 732] width 26 height 26
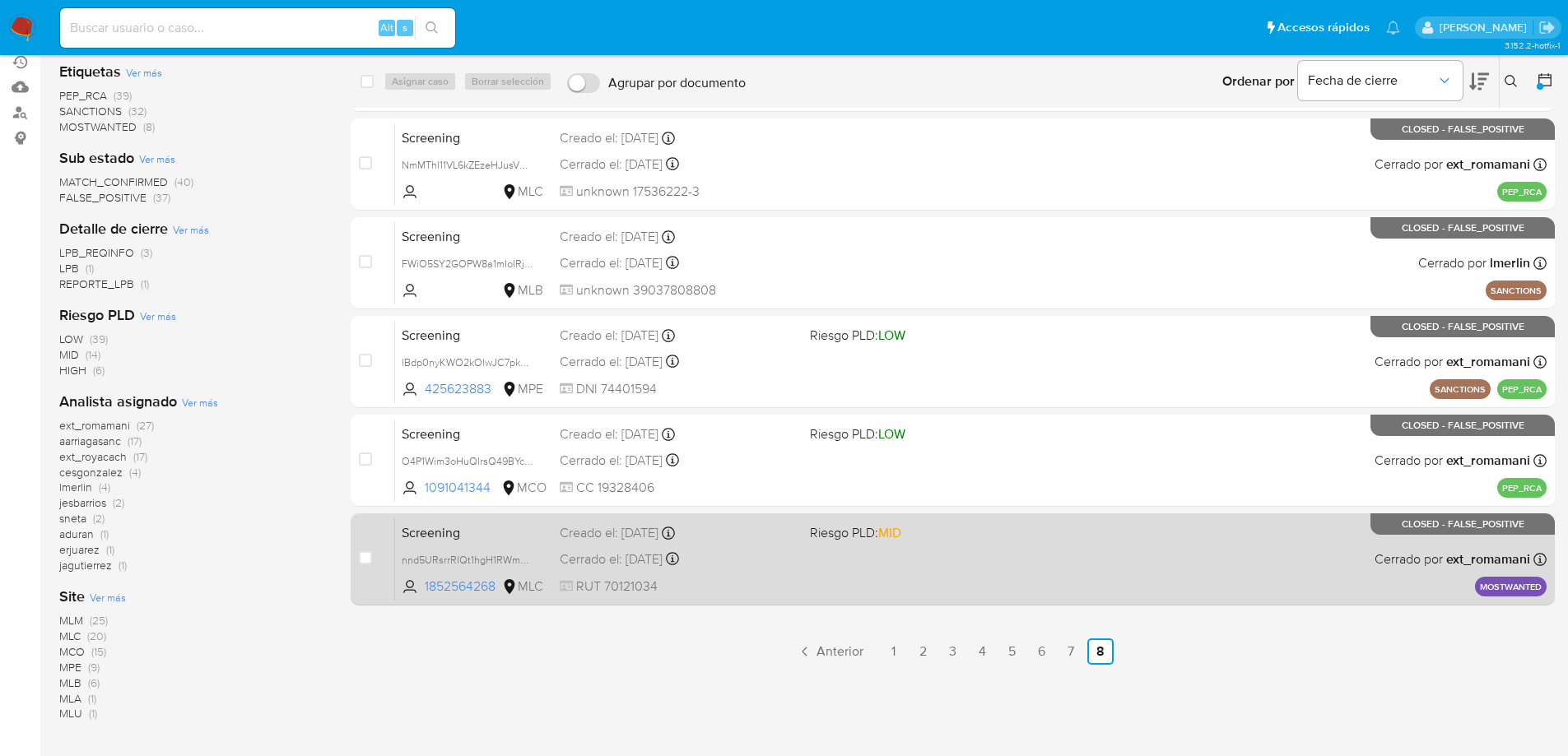
scroll to position [173, 0]
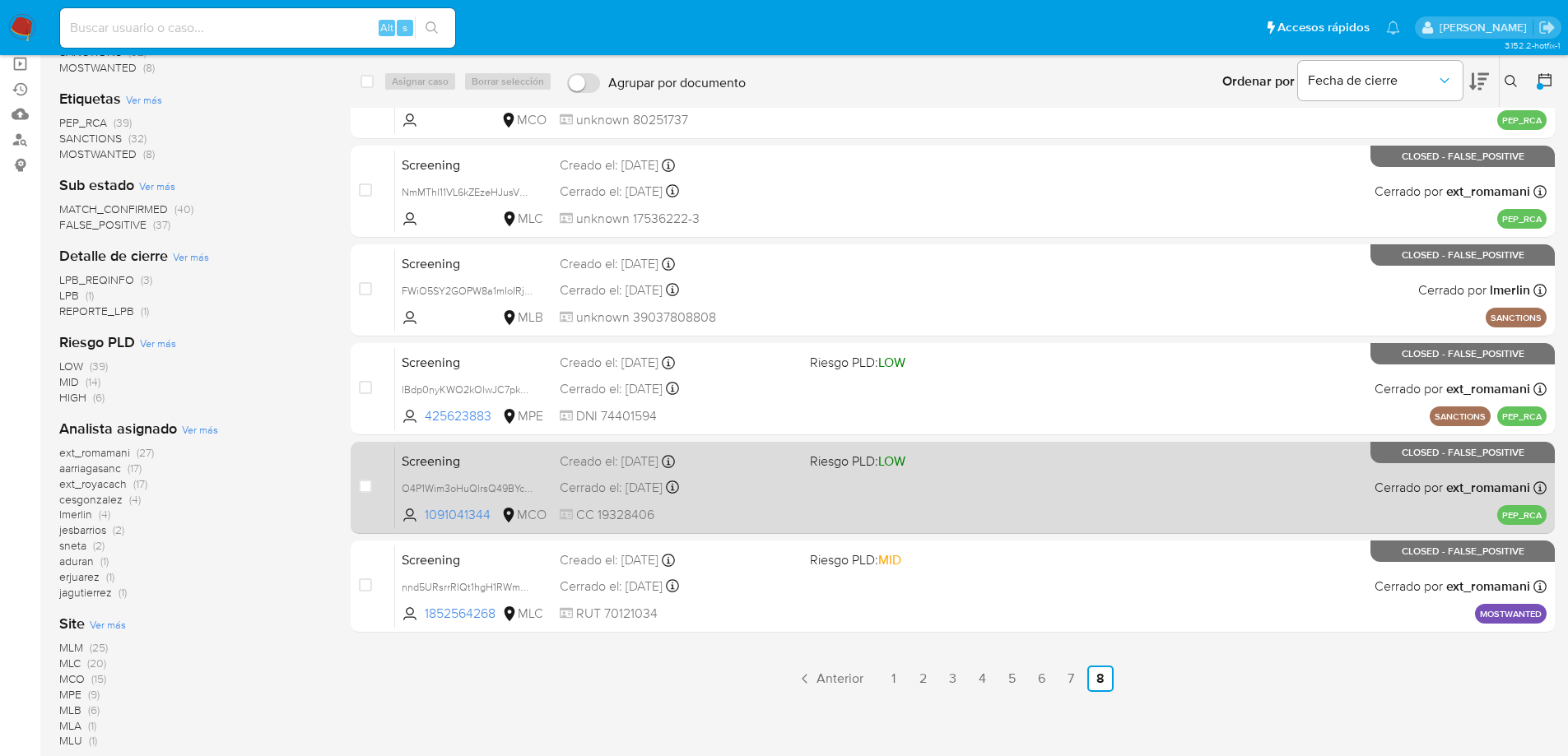
click at [1010, 493] on div "Screening O4P1Wim3oHuQlrsQ49BYcVyr 1091041344 MCO Riesgo PLD: LOW Creado el: [D…" at bounding box center [970, 487] width 1151 height 83
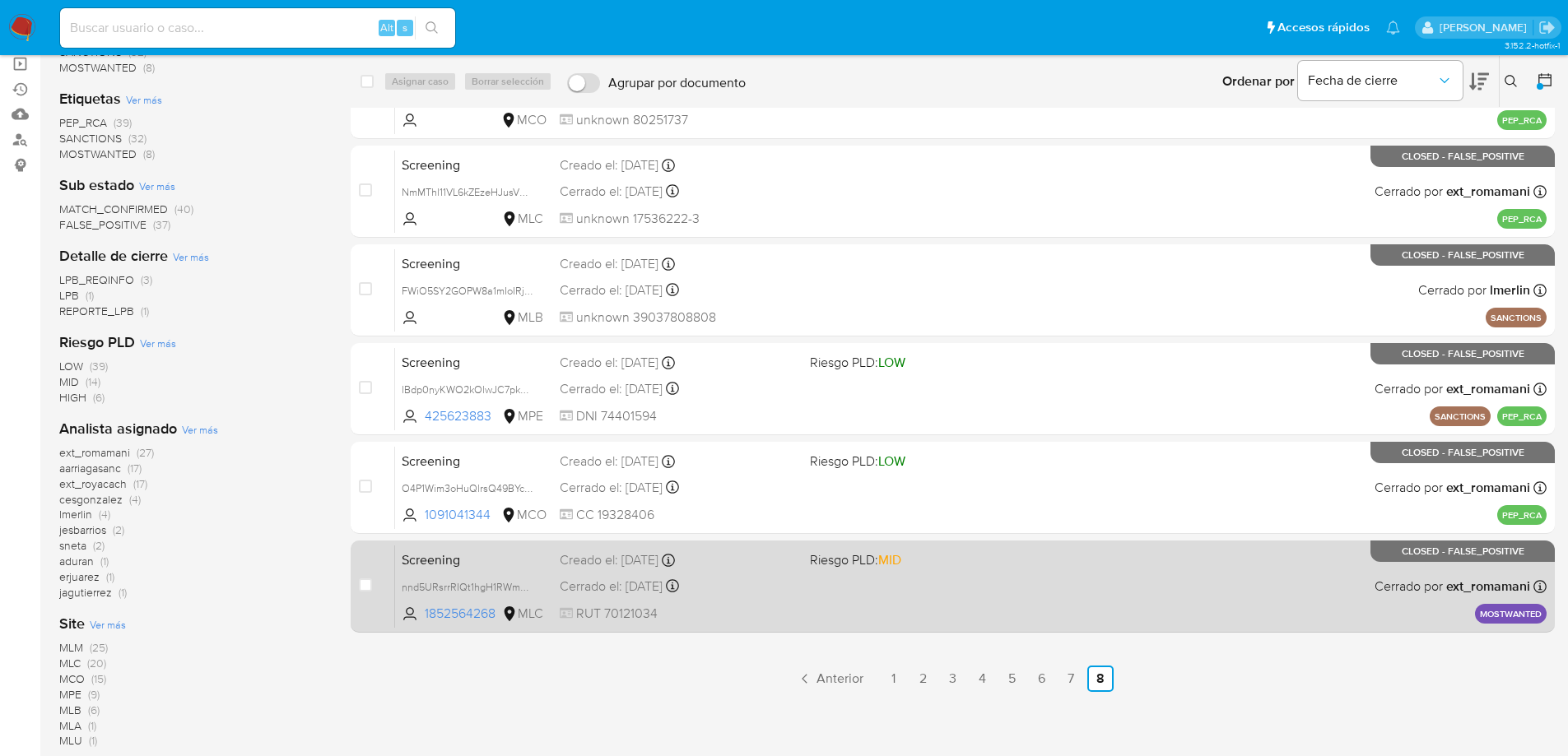
click at [752, 573] on div "Screening nnd5URsrrRIQt1hgH1RWmOYK 1852564268 MLC Riesgo PLD: MID Creado el: 06…" at bounding box center [970, 586] width 1151 height 83
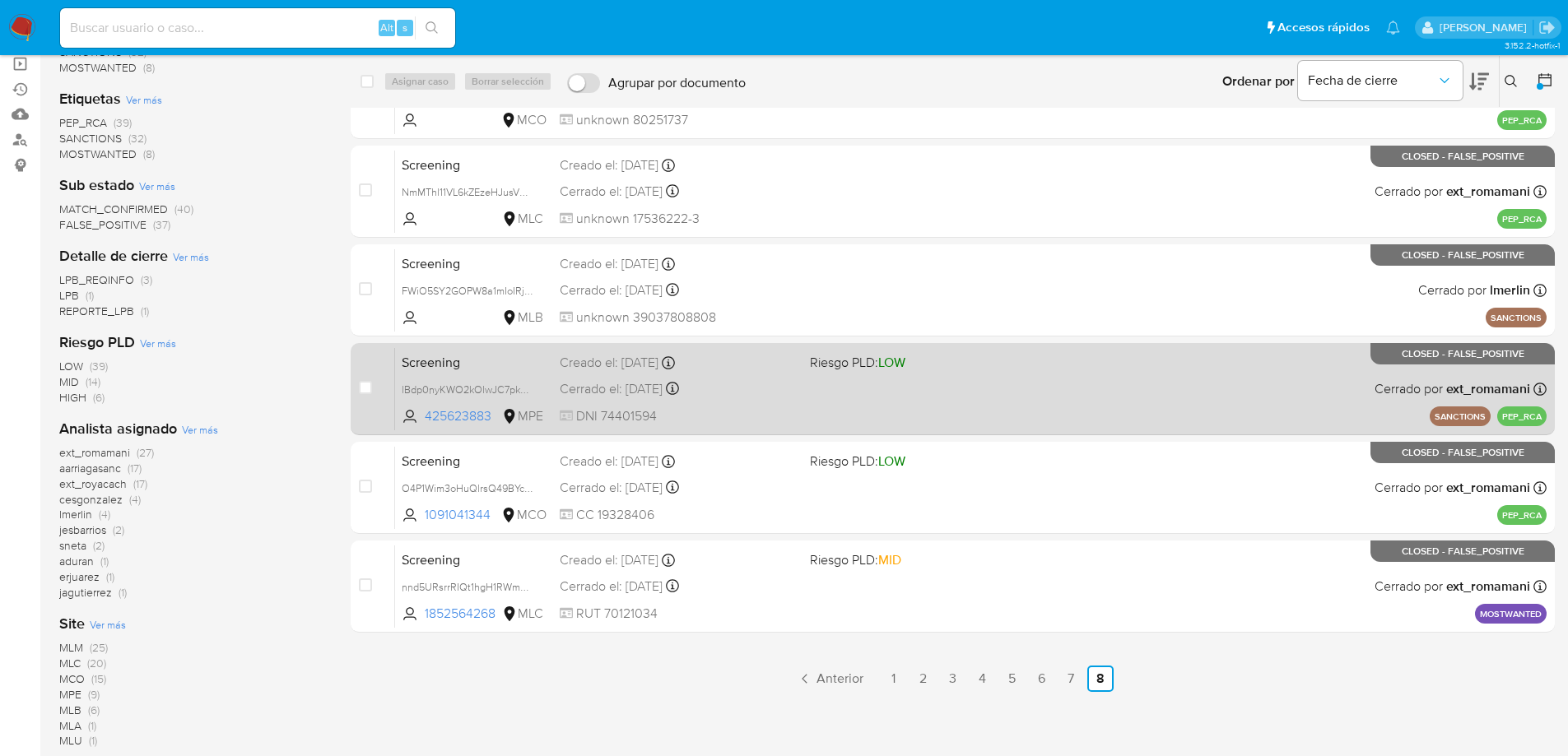
click at [507, 360] on span "Screening" at bounding box center [474, 360] width 145 height 21
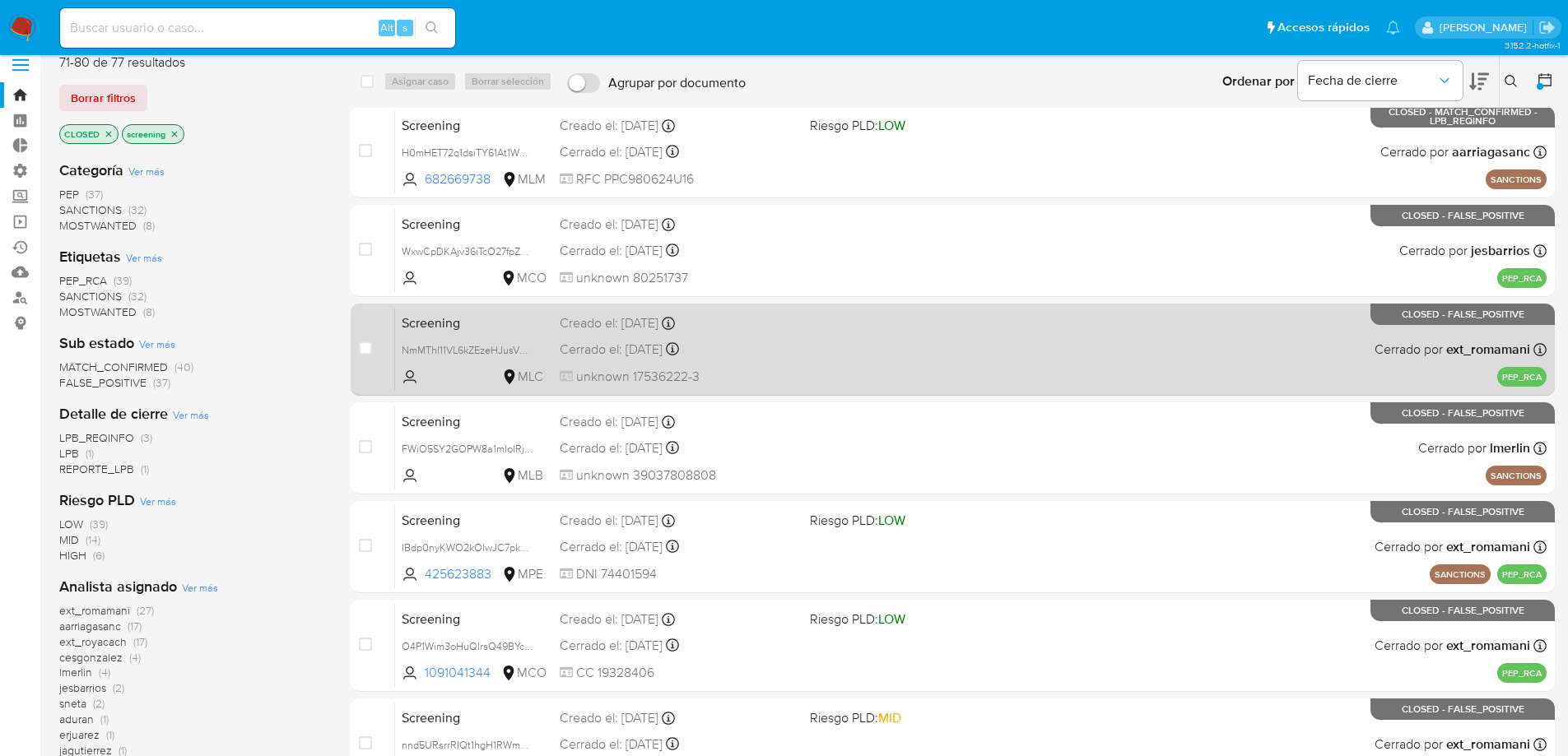
scroll to position [9, 0]
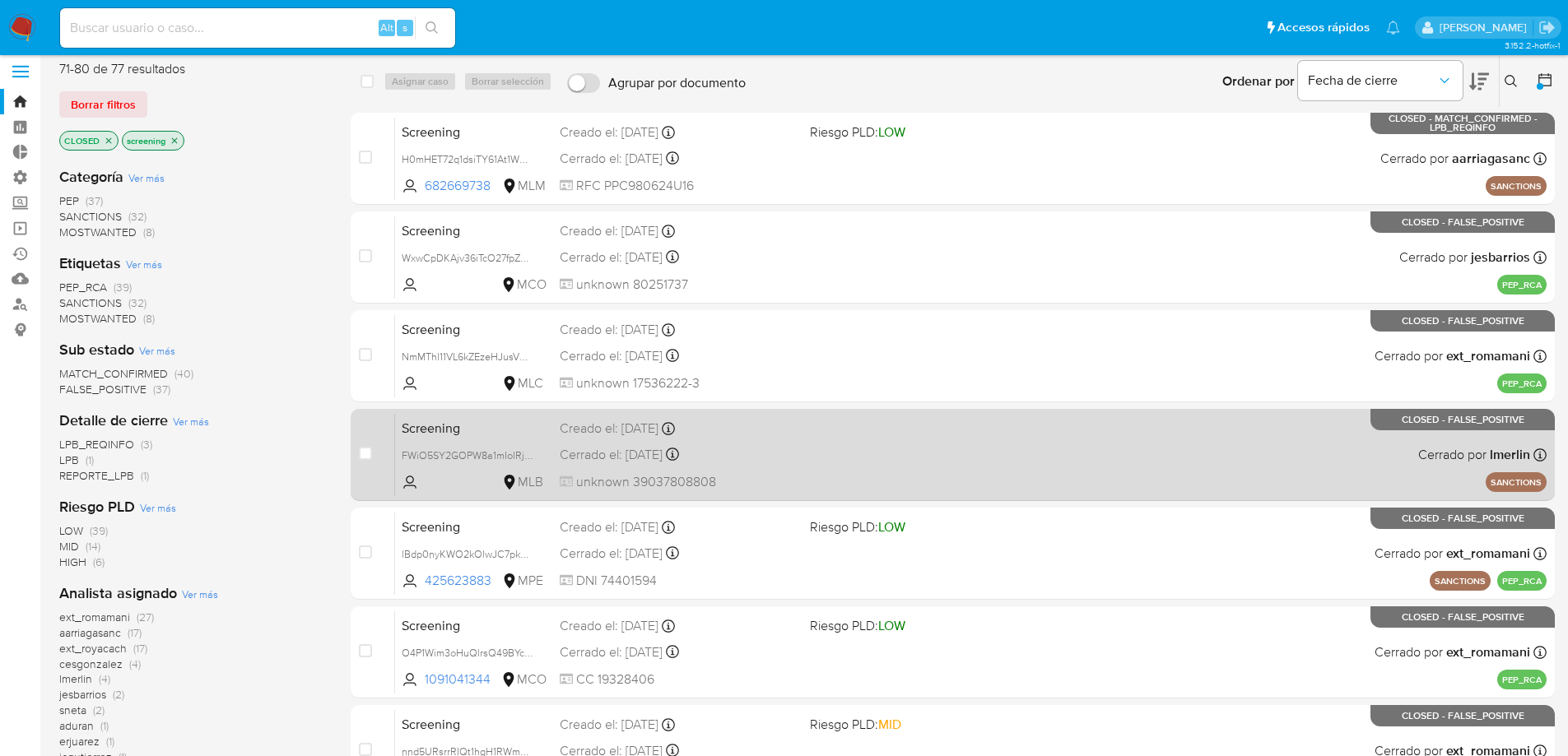
click at [527, 434] on span "Screening" at bounding box center [474, 426] width 145 height 21
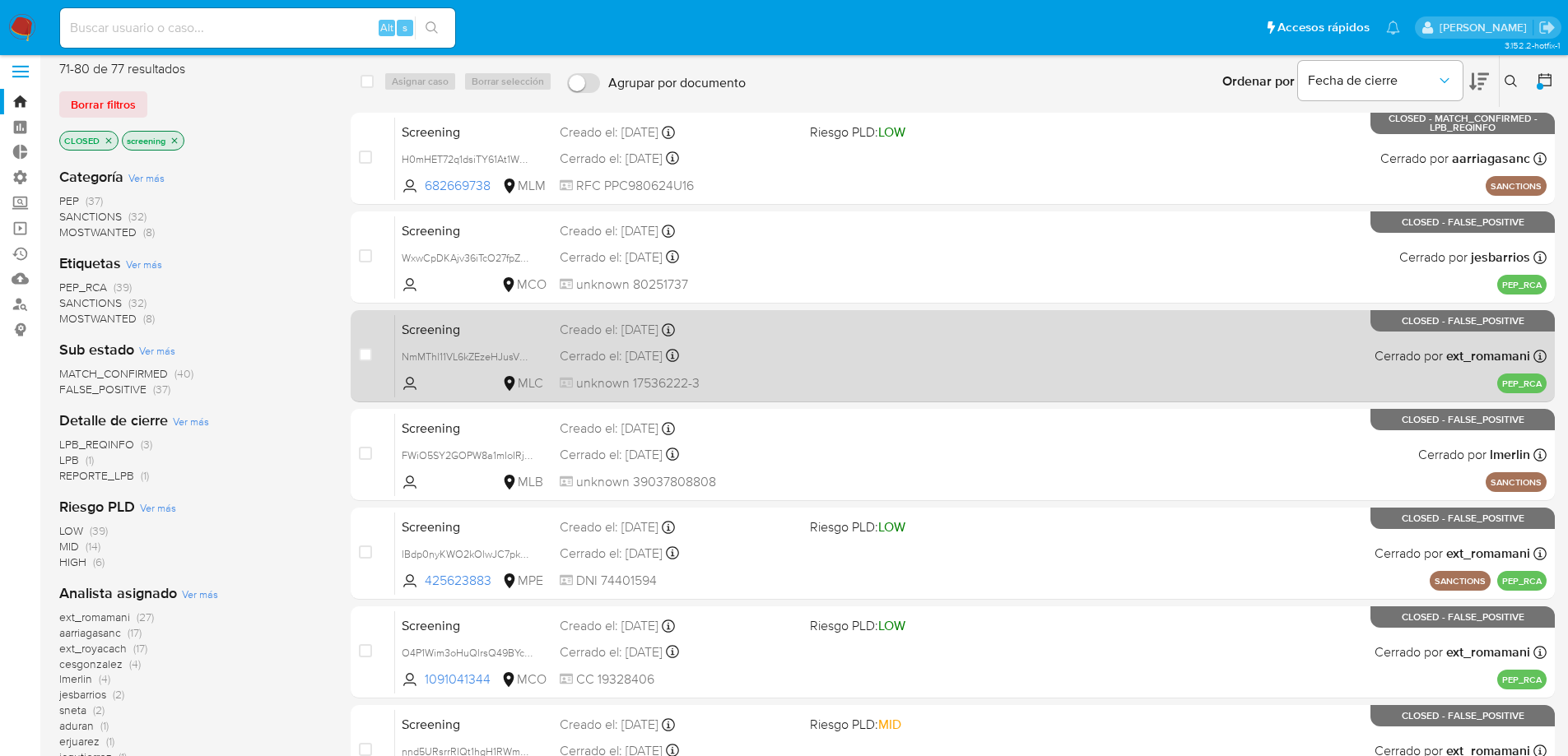
click at [482, 324] on span "Screening" at bounding box center [474, 327] width 145 height 21
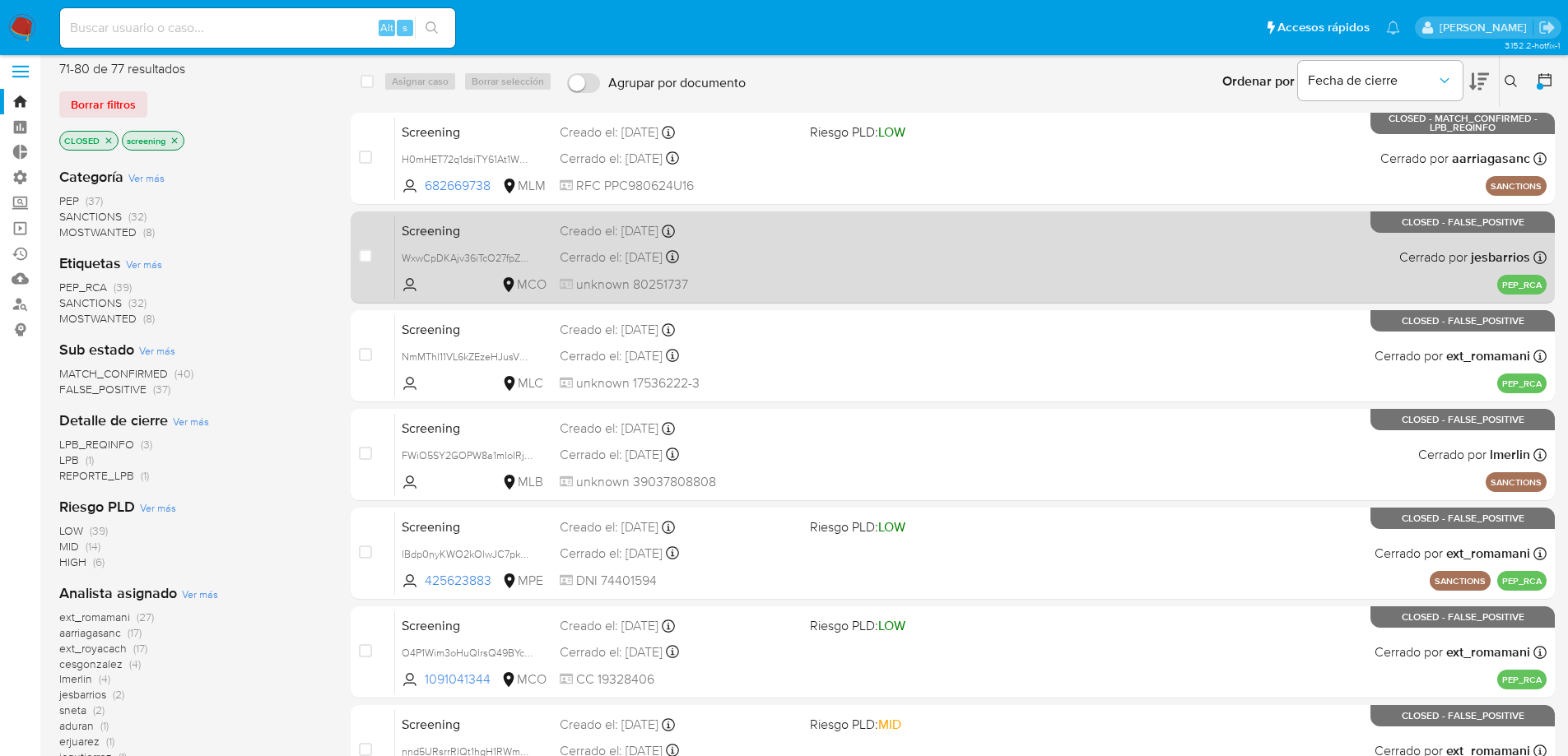
click at [527, 223] on span "Screening" at bounding box center [474, 229] width 145 height 21
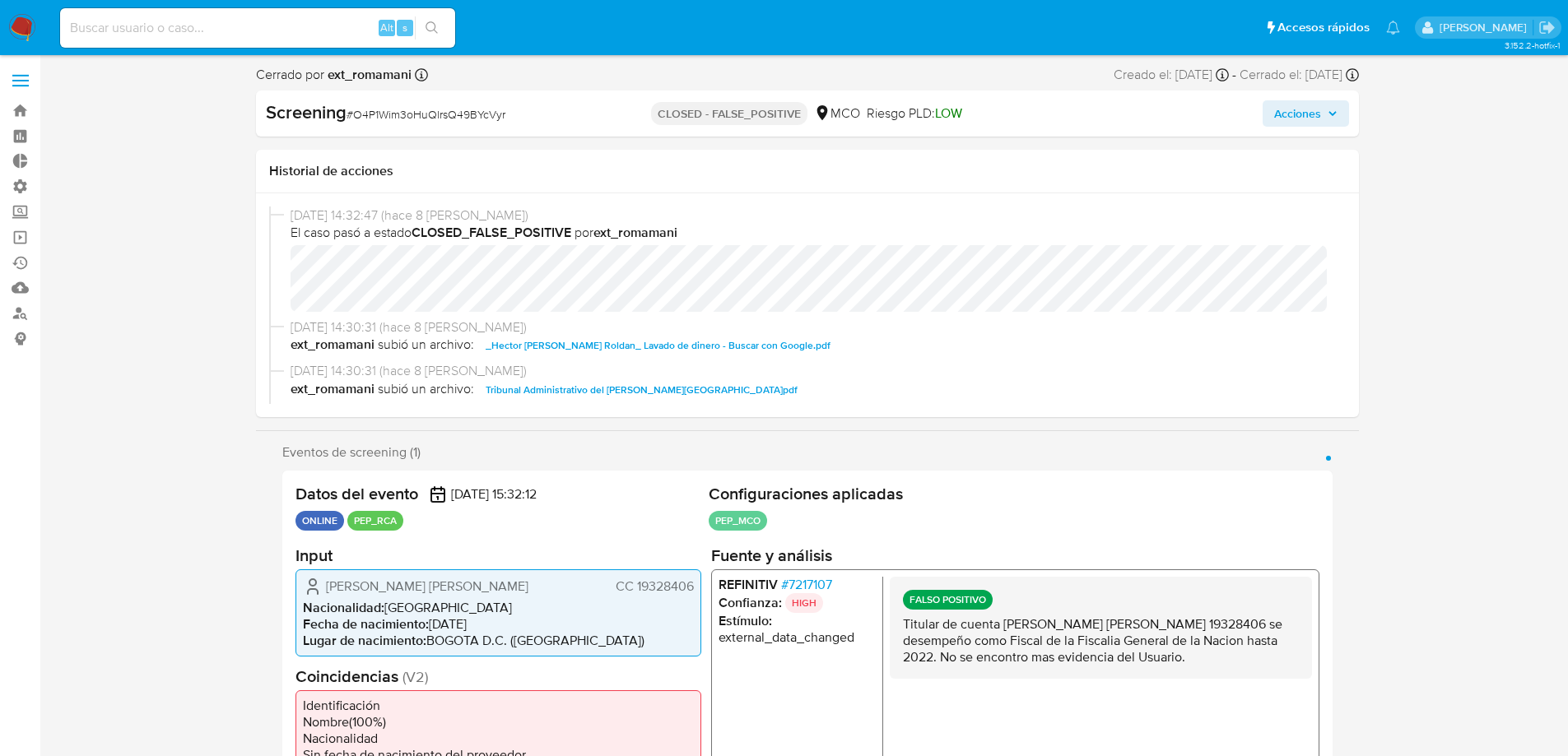
select select "10"
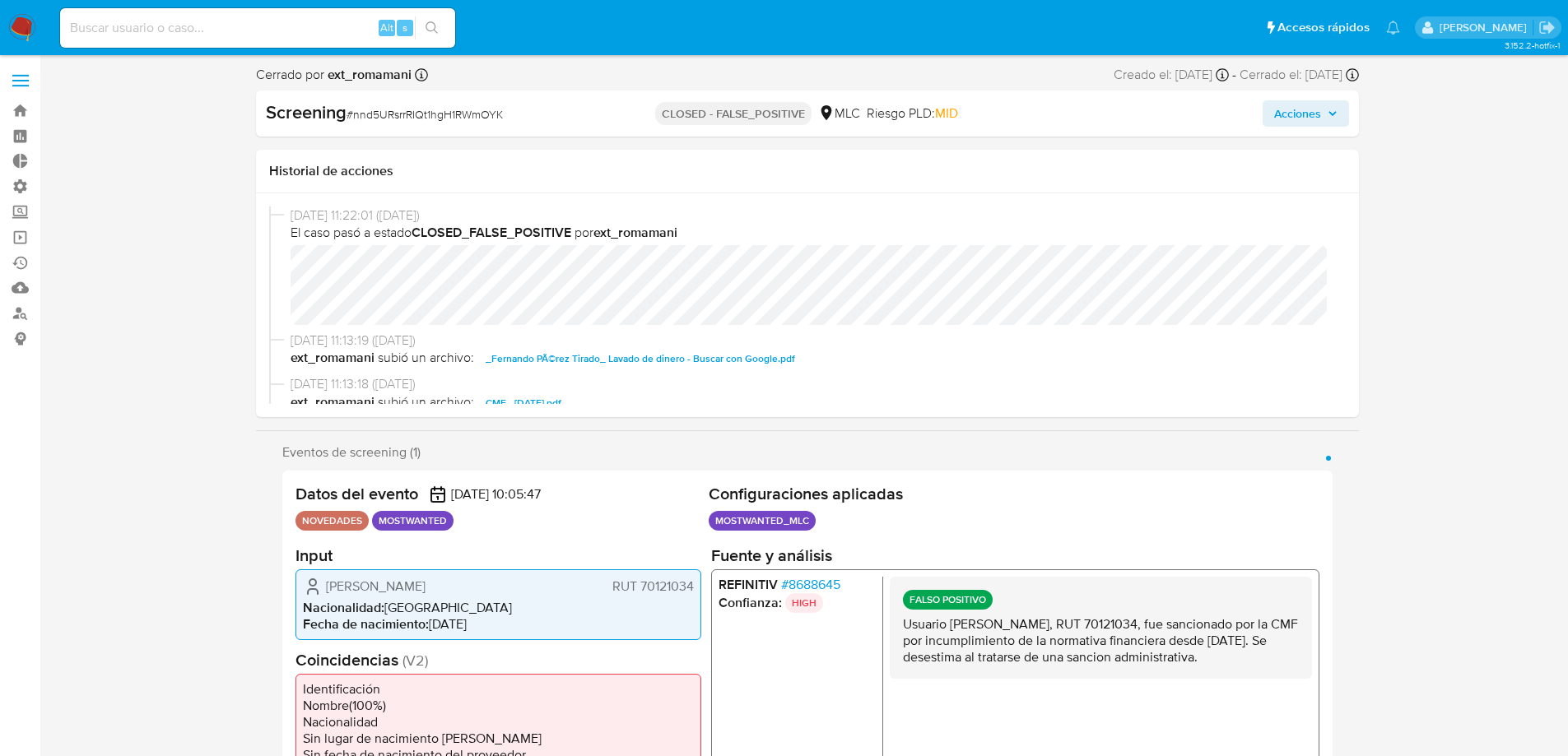
select select "10"
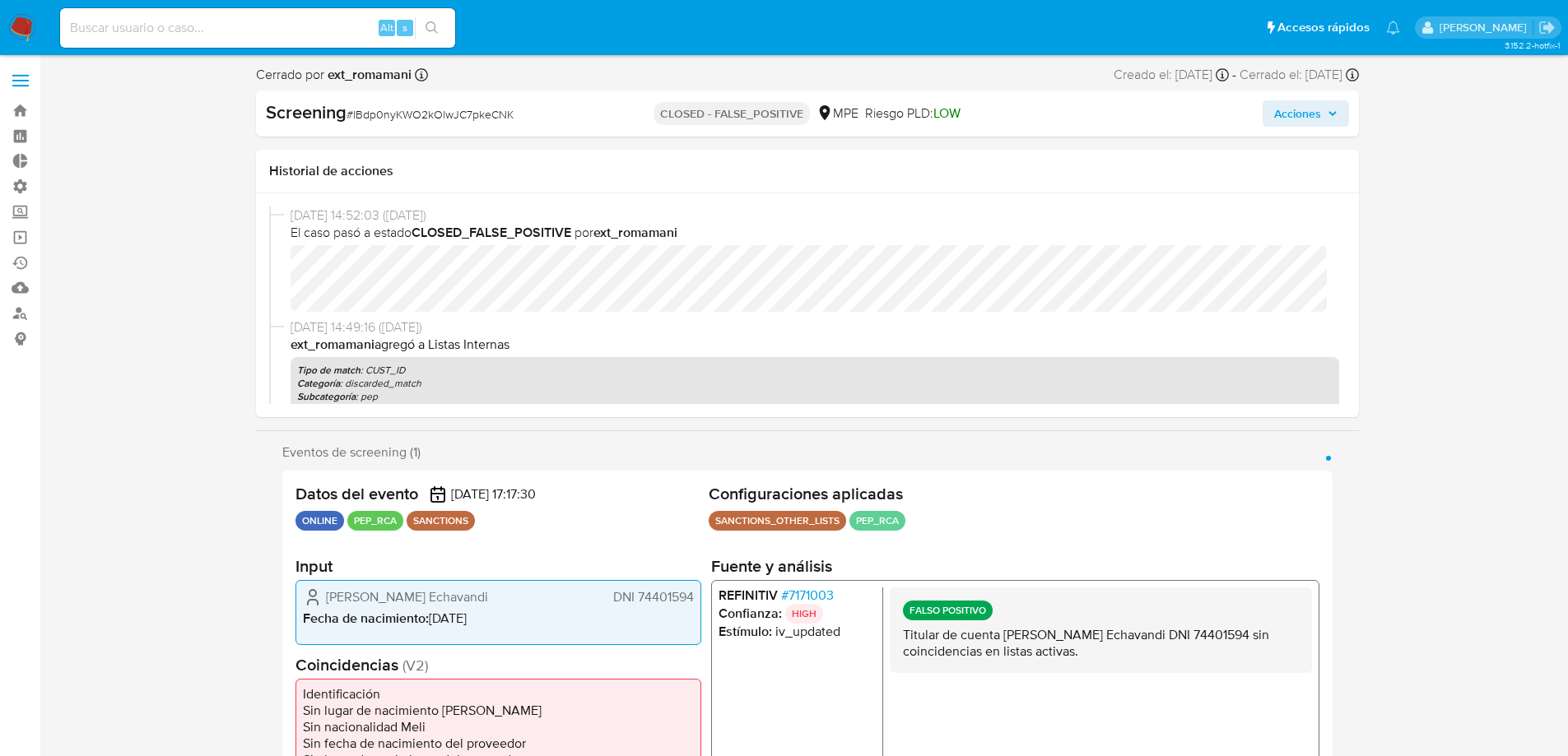
select select "10"
